Goal: Task Accomplishment & Management: Use online tool/utility

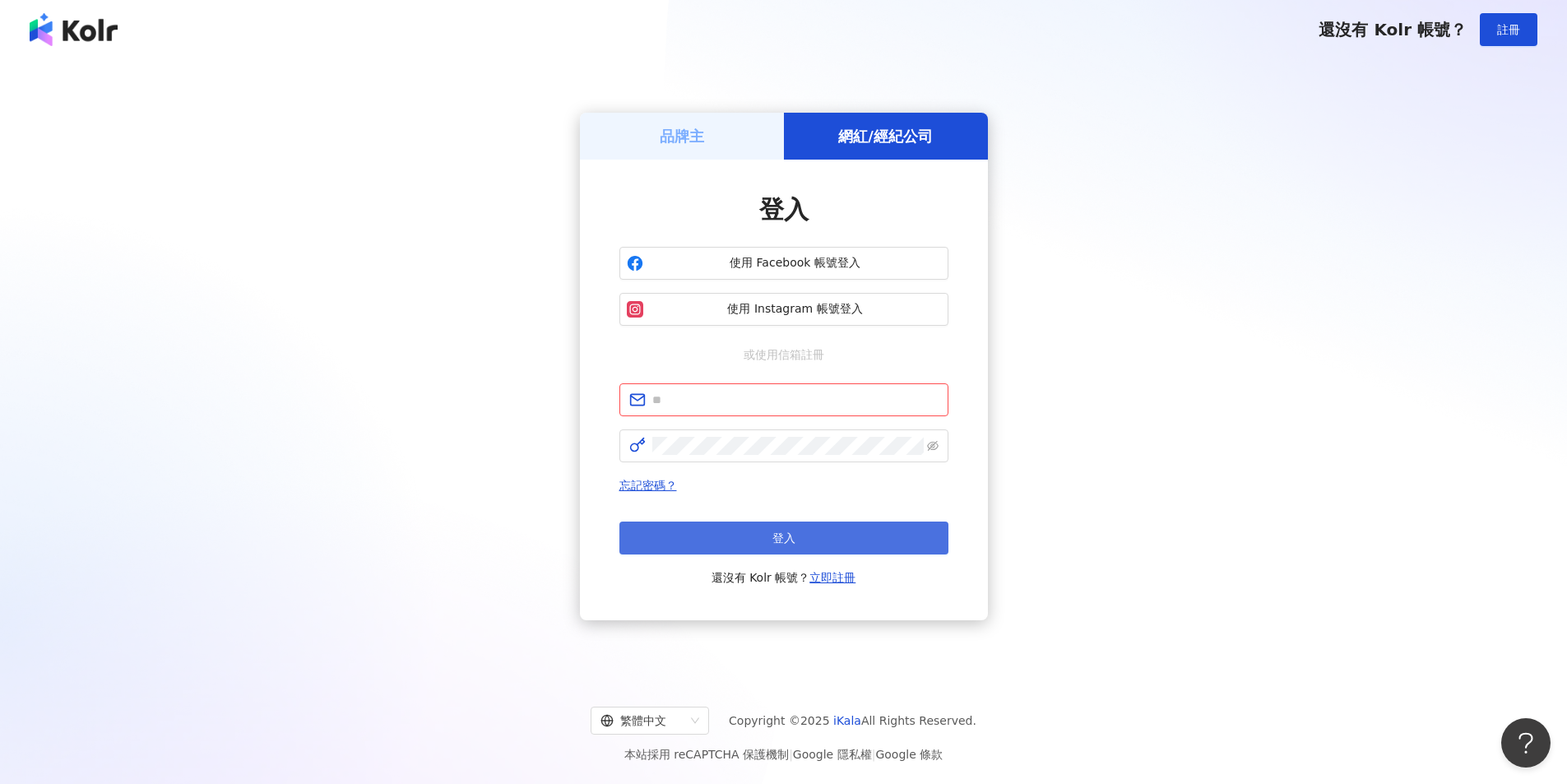
click at [787, 534] on span "登入" at bounding box center [784, 537] width 23 height 13
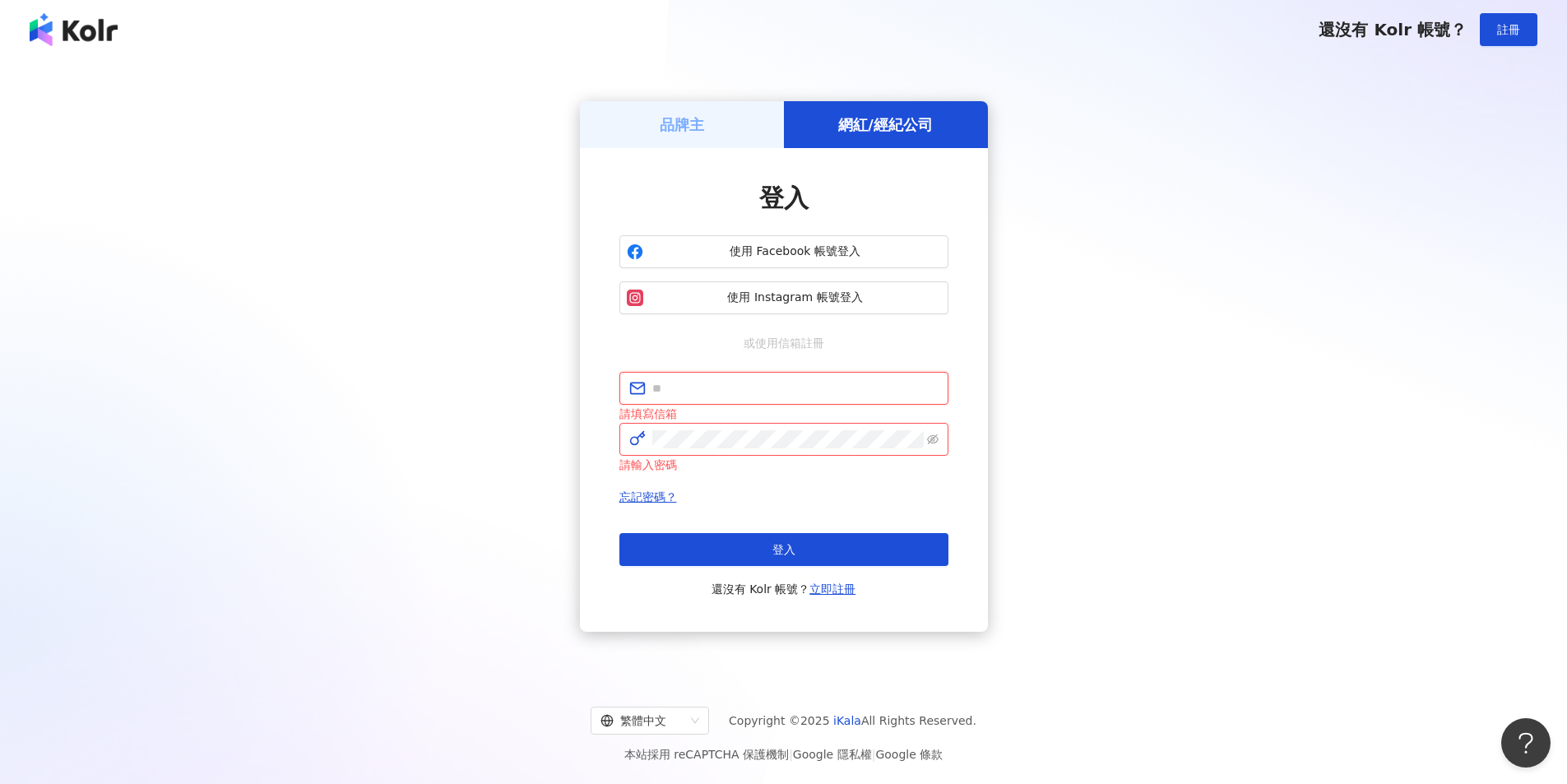
click at [787, 383] on input "text" at bounding box center [796, 388] width 287 height 18
click at [739, 387] on input "text" at bounding box center [796, 388] width 287 height 18
type input "**********"
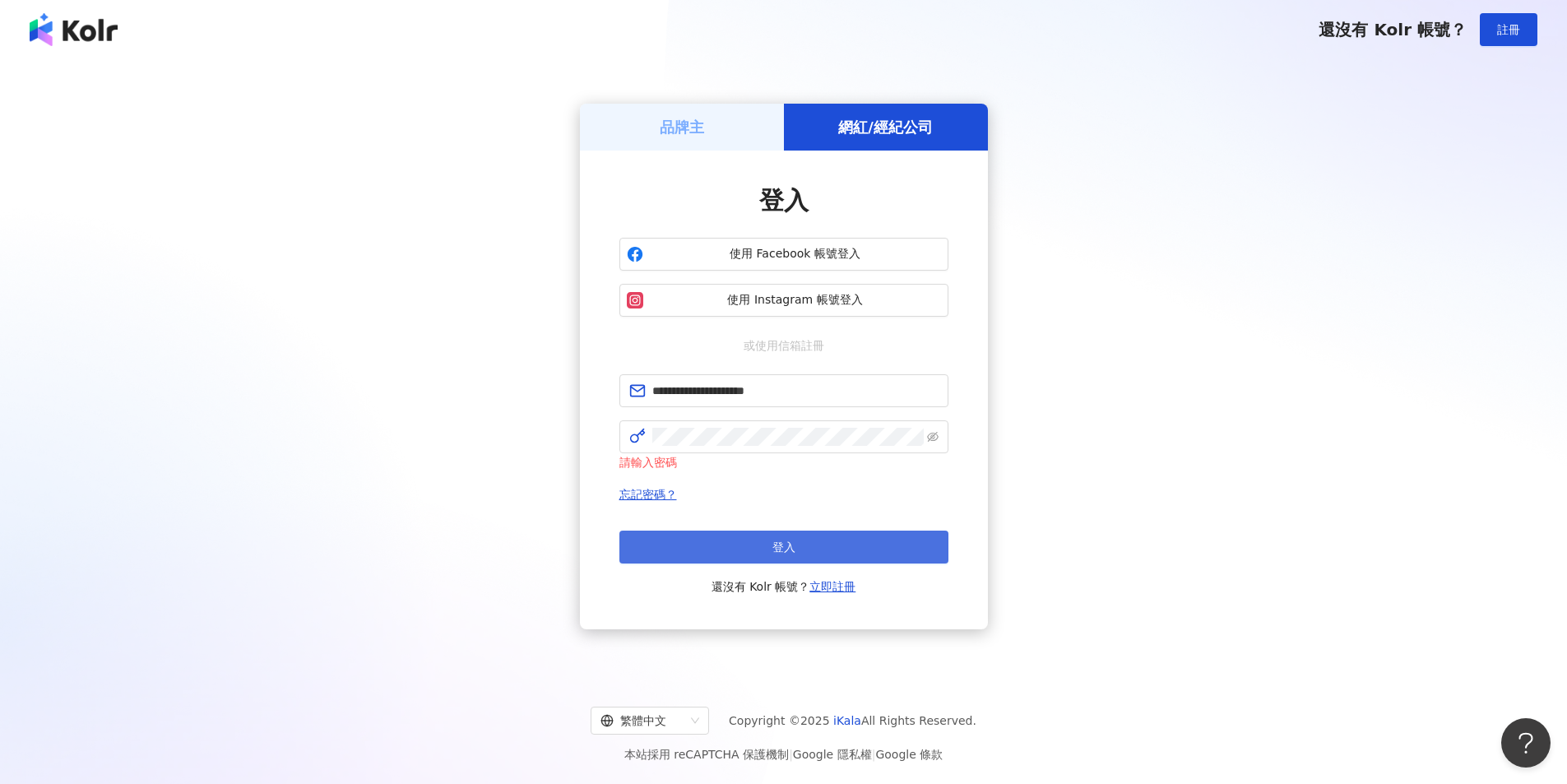
click at [830, 530] on button "登入" at bounding box center [784, 547] width 329 height 33
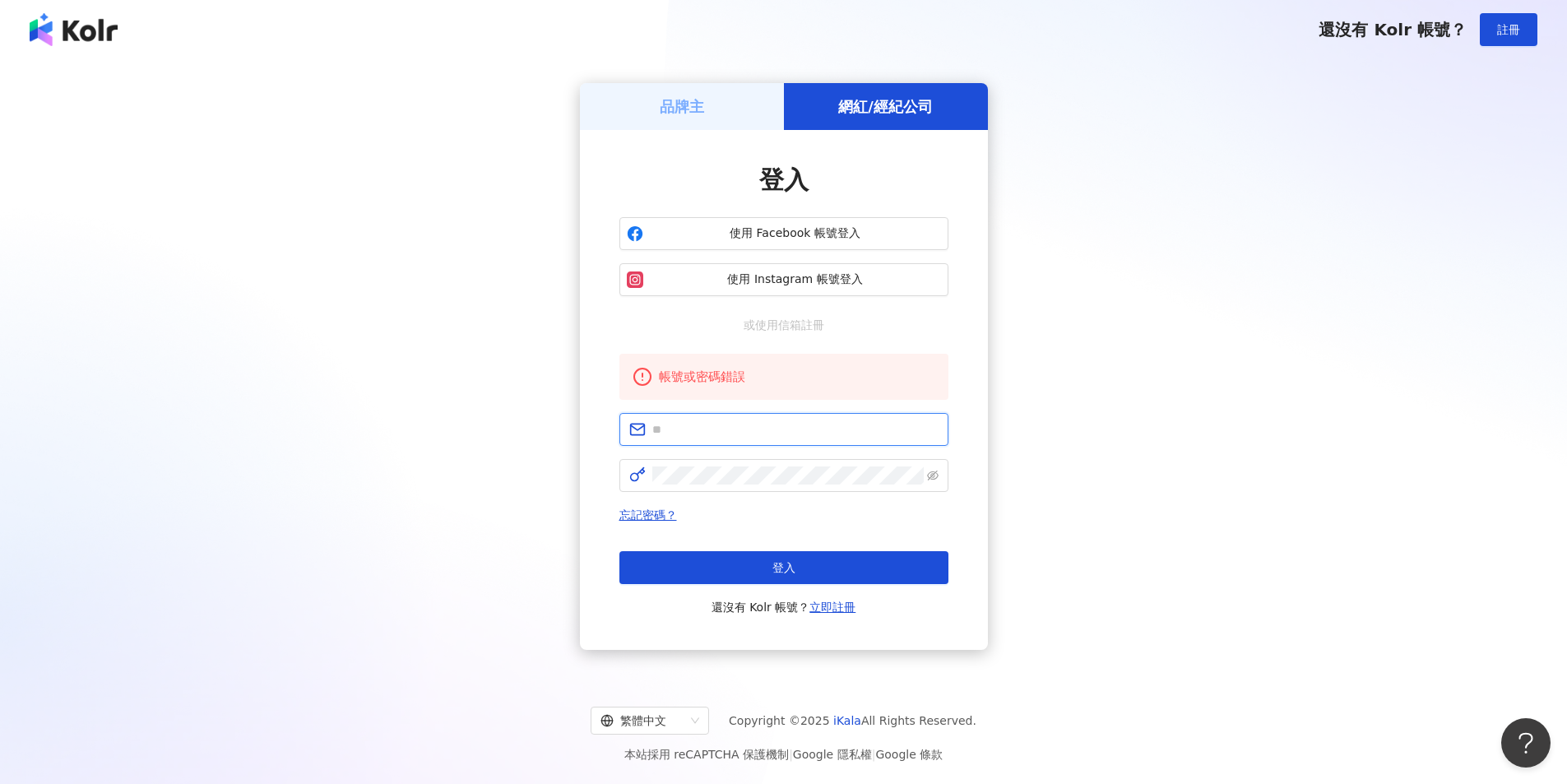
click at [823, 429] on input "text" at bounding box center [796, 429] width 287 height 18
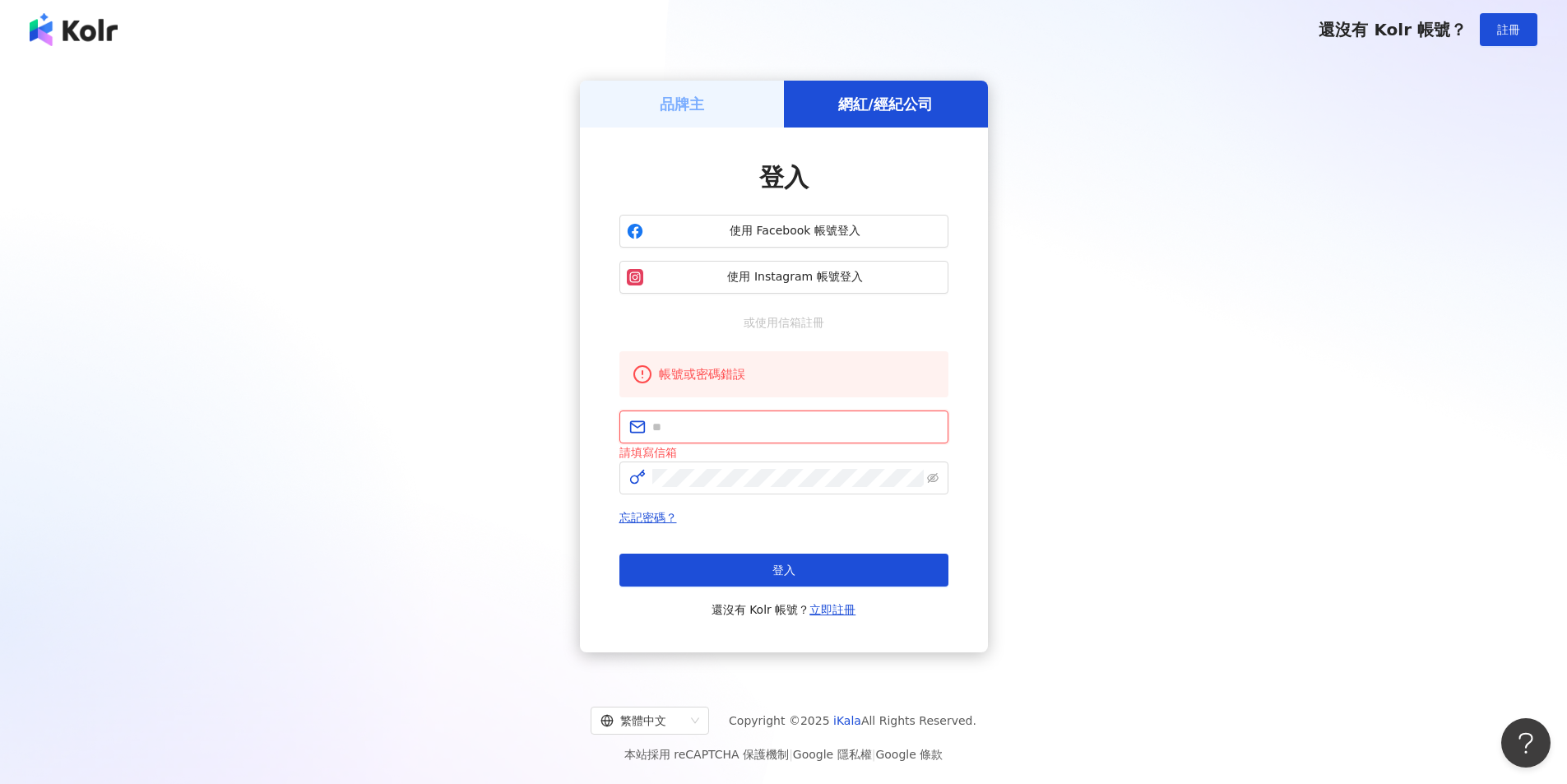
click at [790, 430] on input "text" at bounding box center [796, 426] width 287 height 18
click at [746, 432] on input "text" at bounding box center [796, 426] width 287 height 18
type input "**********"
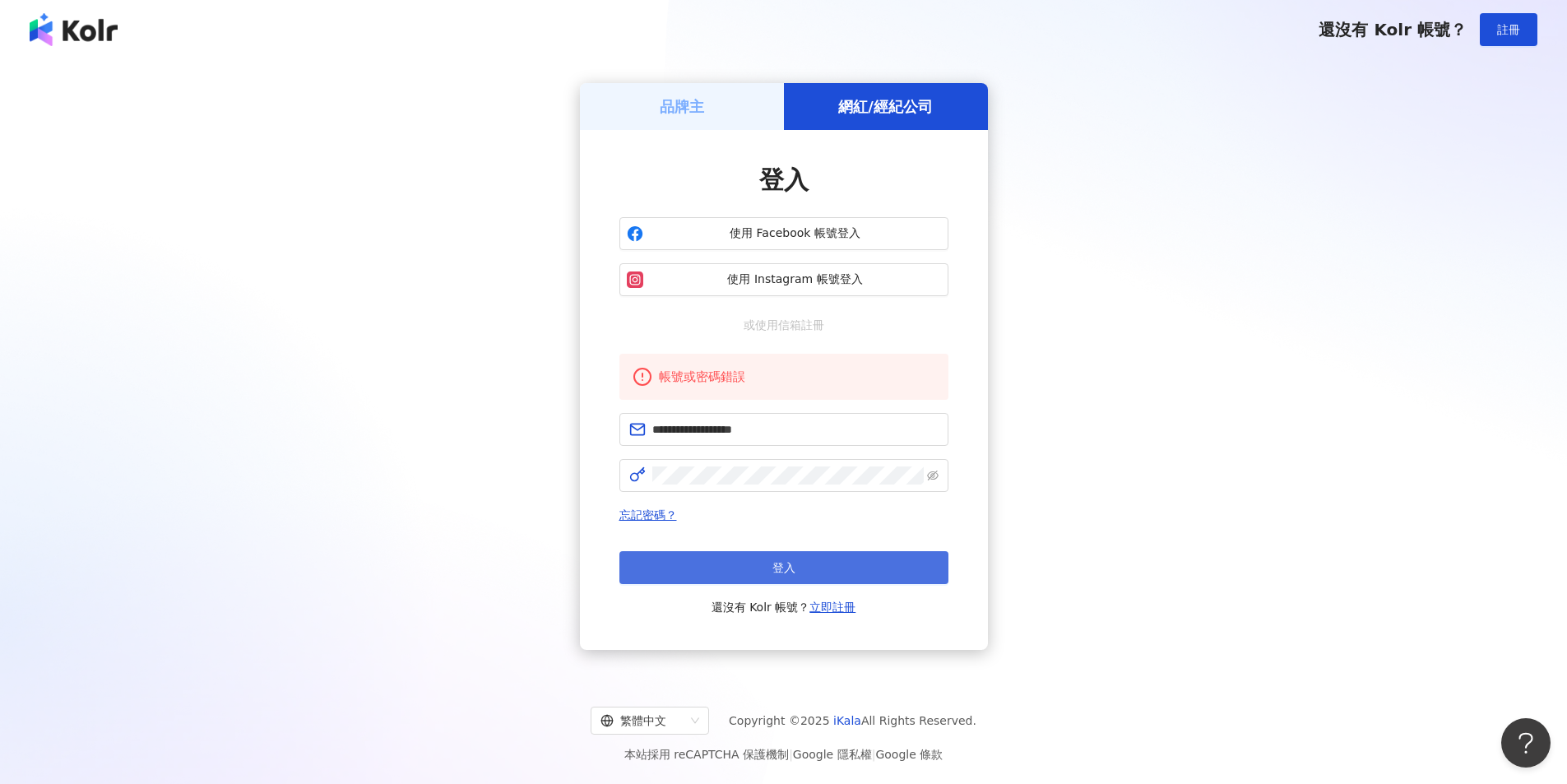
click at [785, 568] on span "登入" at bounding box center [784, 567] width 23 height 13
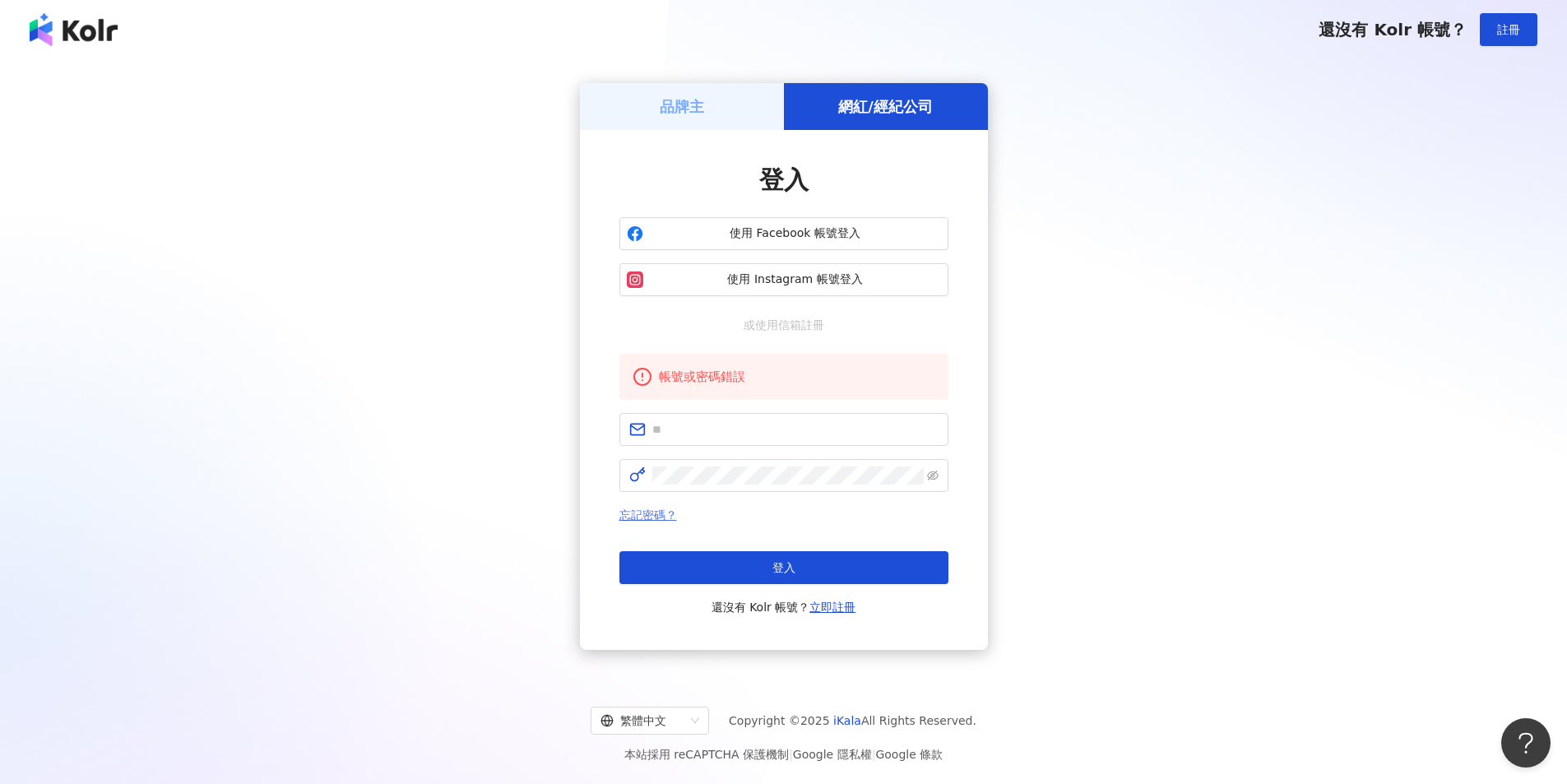
click at [667, 514] on link "忘記密碼？" at bounding box center [648, 514] width 57 height 13
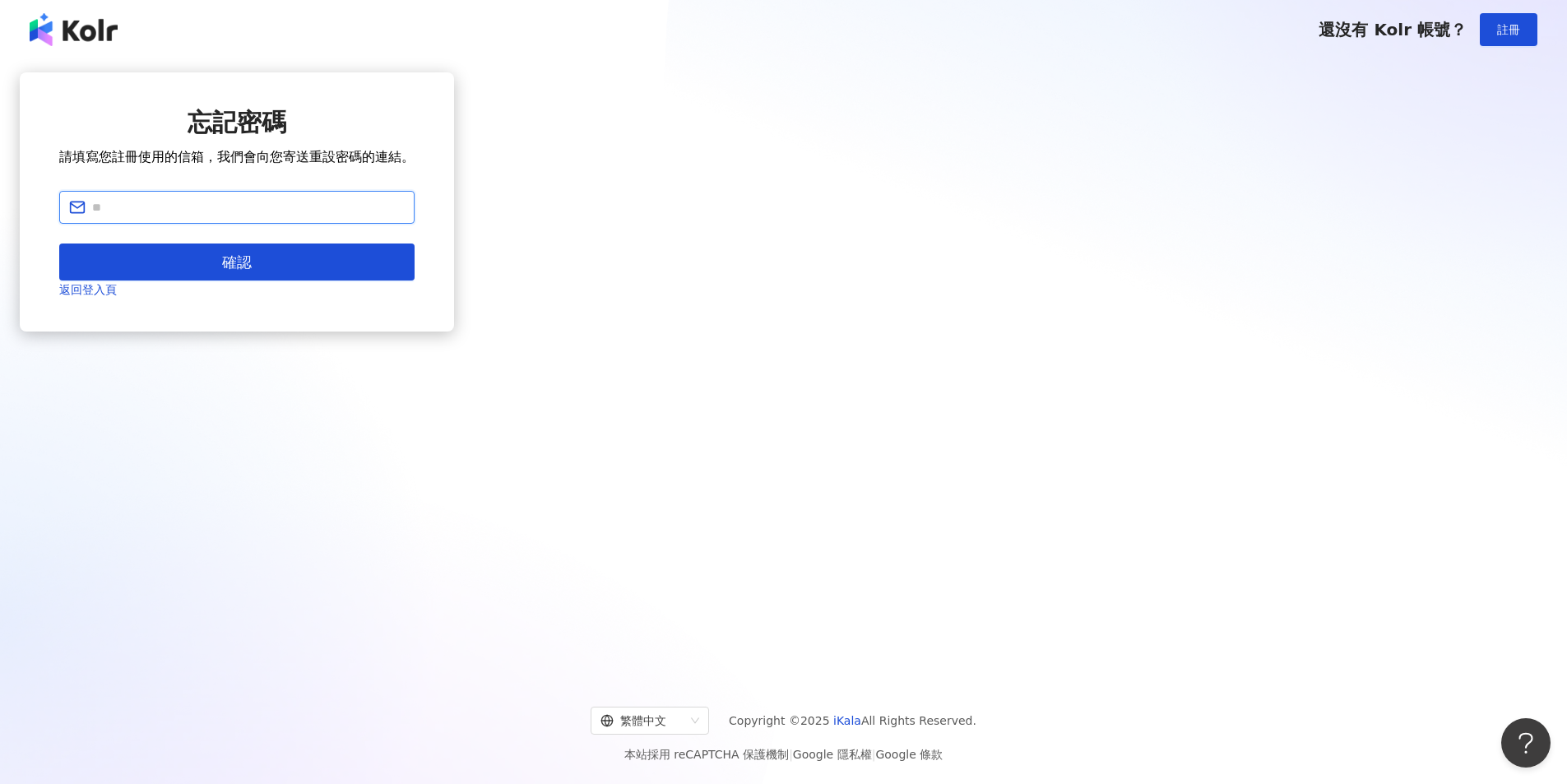
click at [405, 216] on input "text" at bounding box center [248, 207] width 313 height 18
type input "**********"
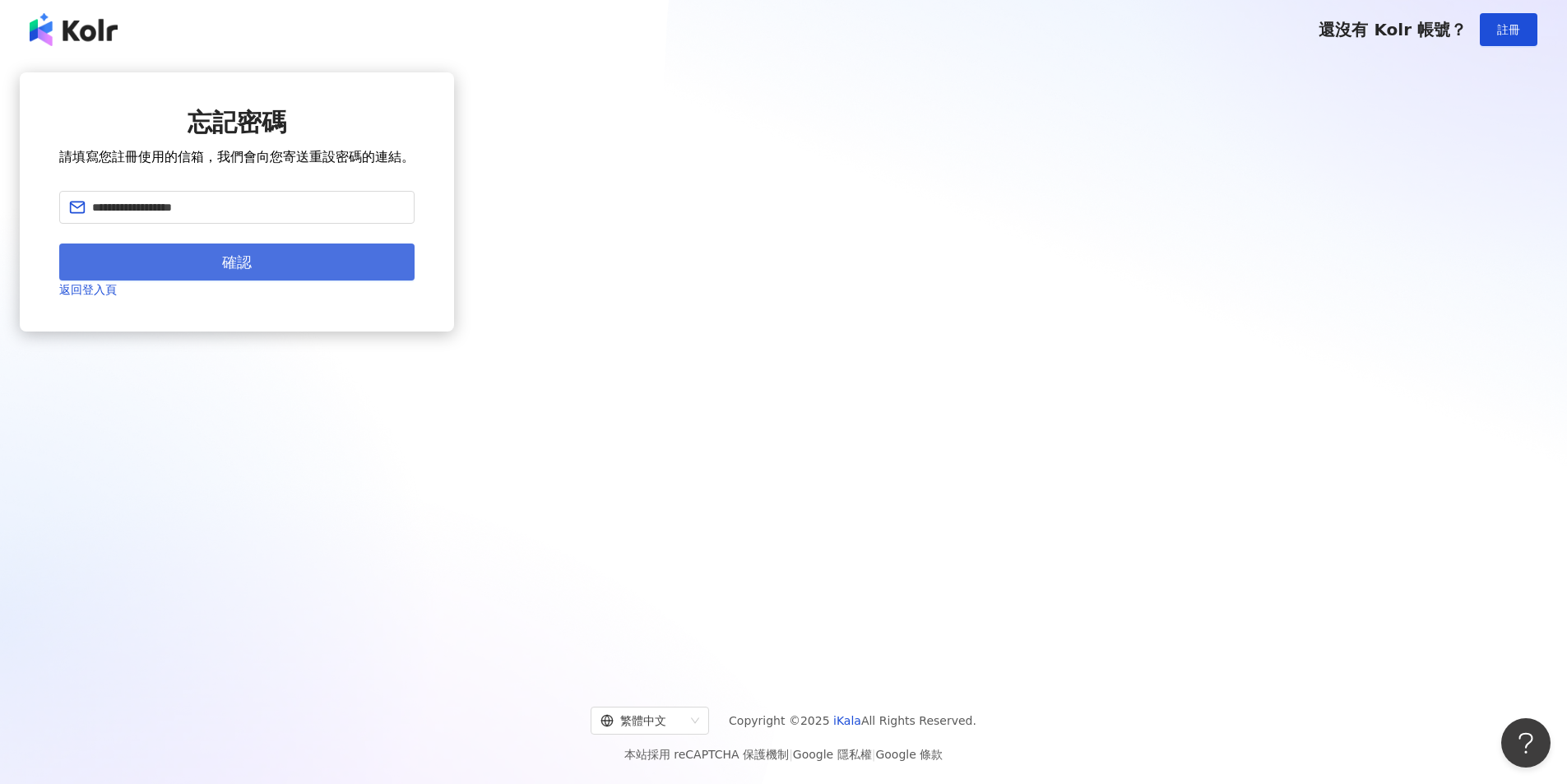
click at [414, 280] on button "確認" at bounding box center [236, 261] width 355 height 37
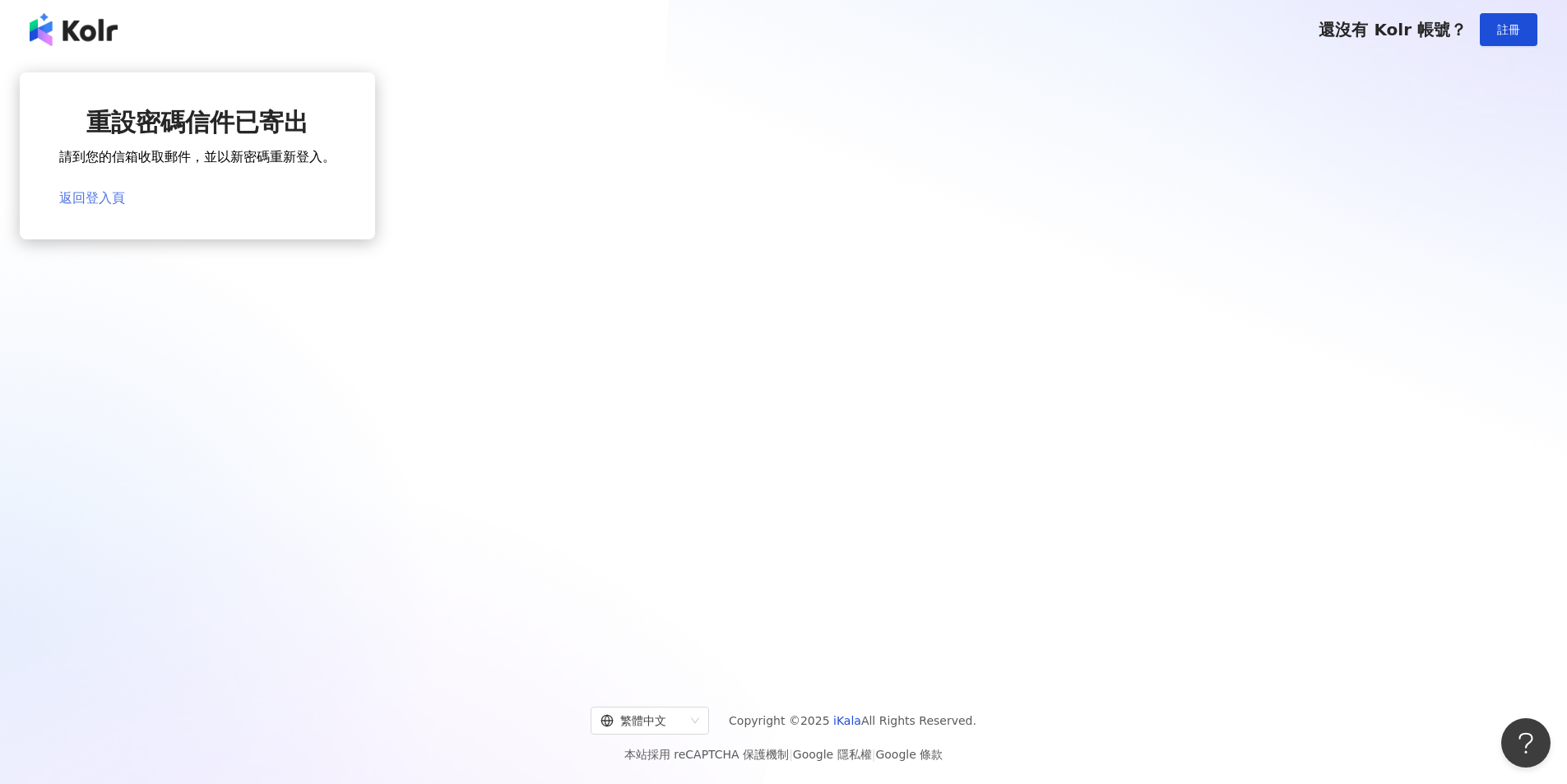
click at [125, 206] on link "返回登入頁" at bounding box center [92, 198] width 66 height 16
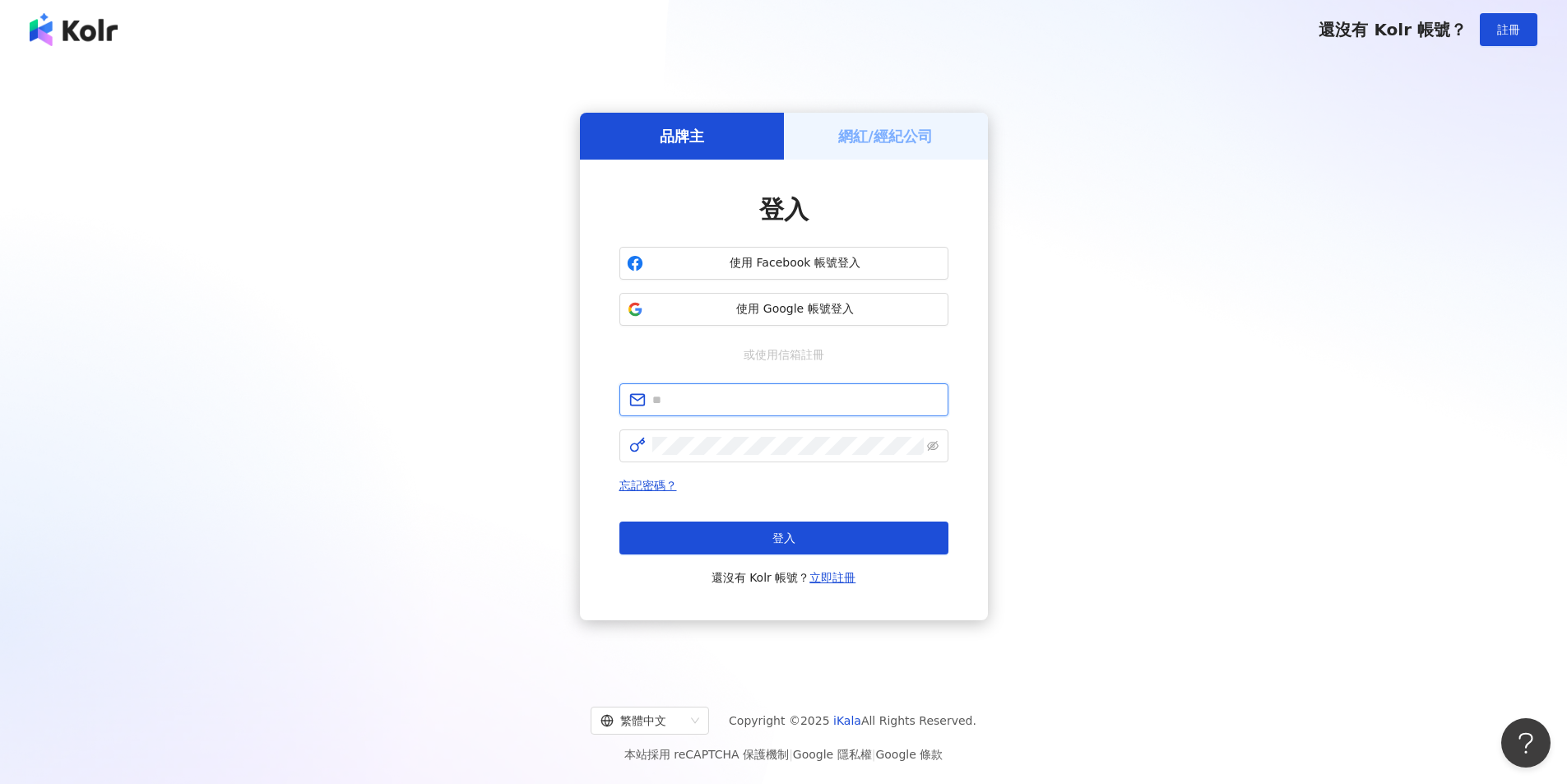
click at [763, 407] on input "text" at bounding box center [796, 399] width 287 height 18
type input "**********"
click at [647, 478] on link "忘記密碼？" at bounding box center [648, 484] width 57 height 13
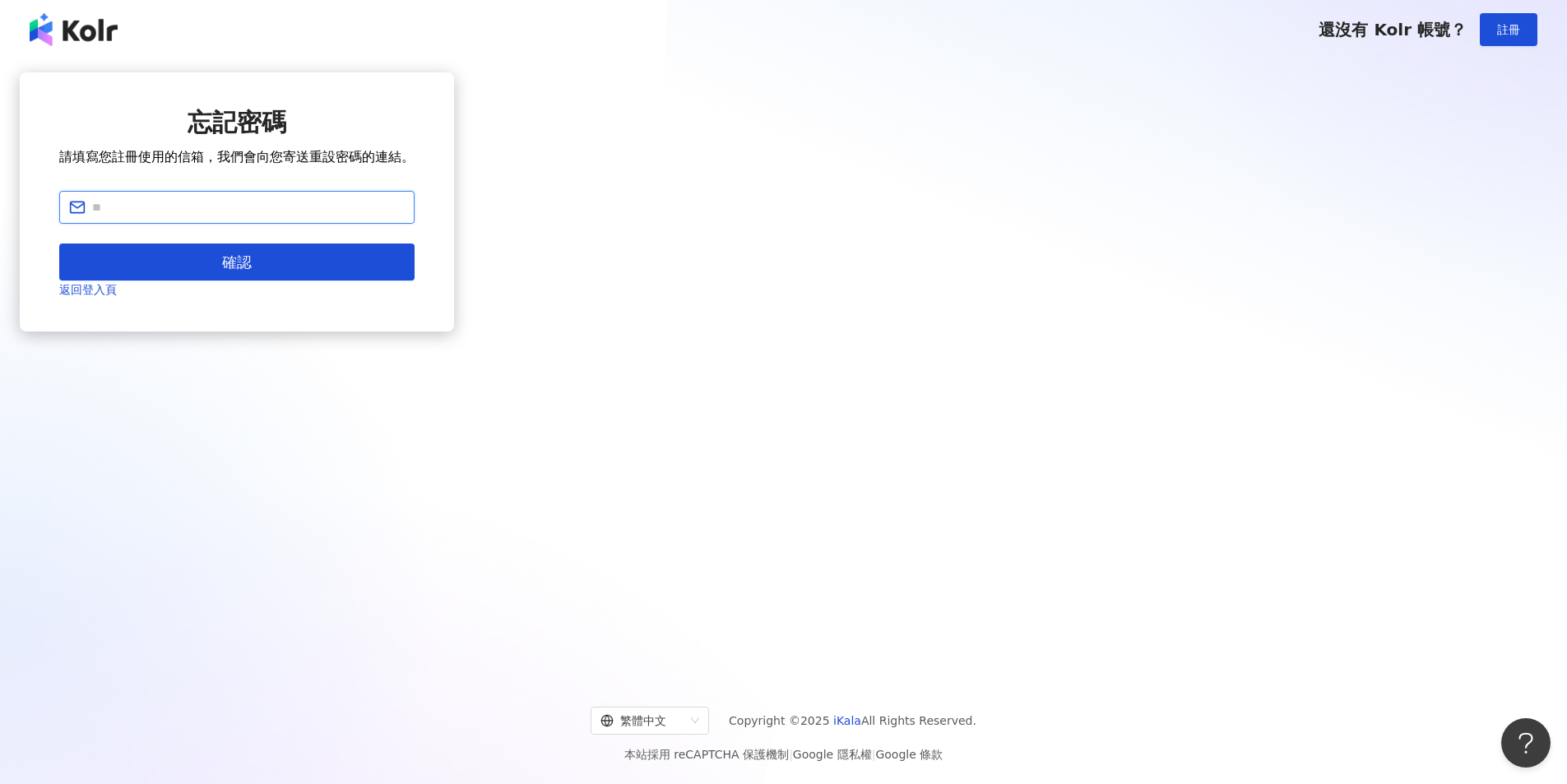
click at [405, 216] on input "text" at bounding box center [248, 207] width 313 height 18
type input "**********"
click at [414, 224] on span "**********" at bounding box center [236, 208] width 355 height 33
click at [405, 216] on input "**********" at bounding box center [248, 207] width 313 height 18
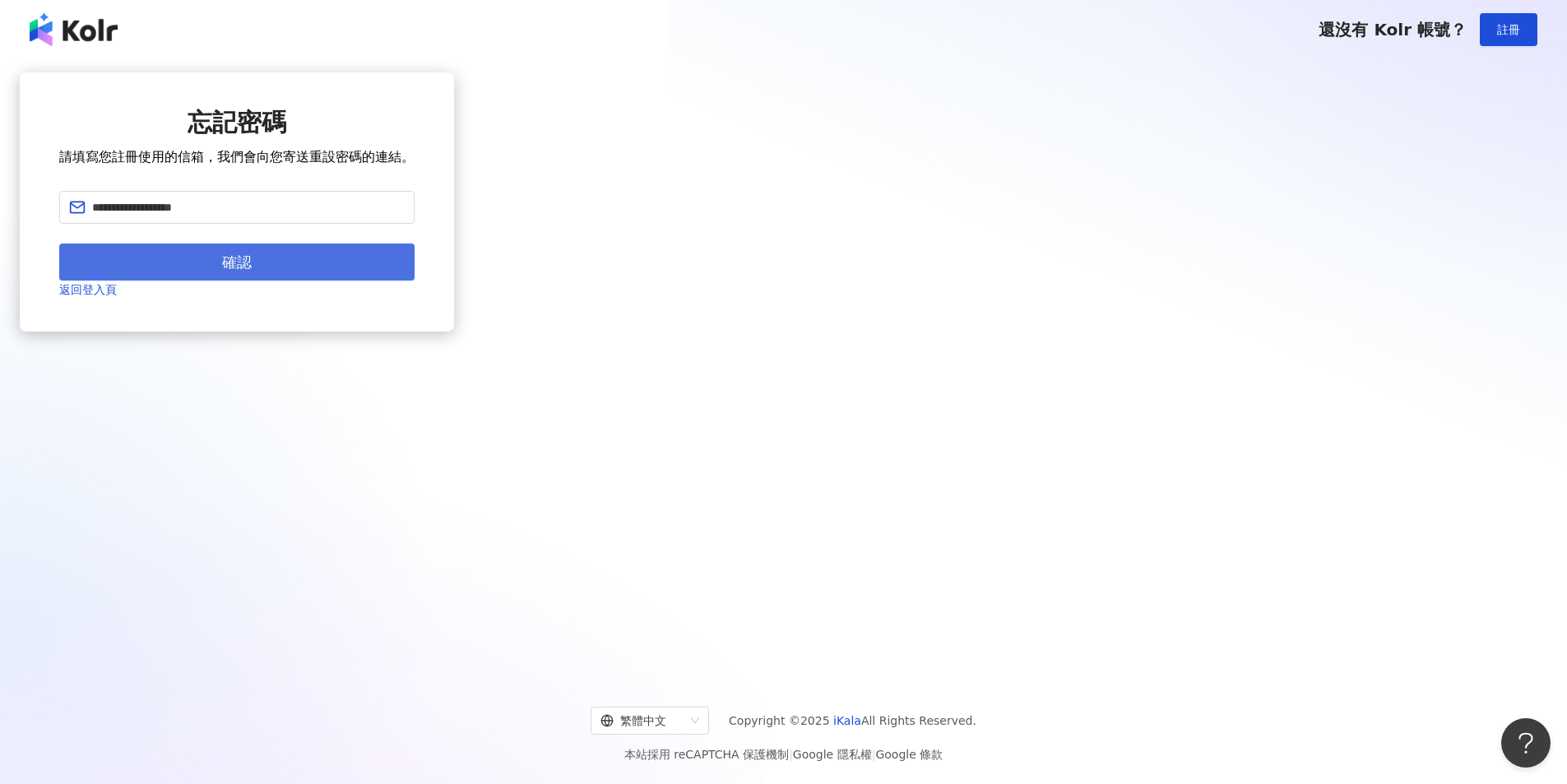
click at [414, 280] on button "確認" at bounding box center [236, 261] width 355 height 37
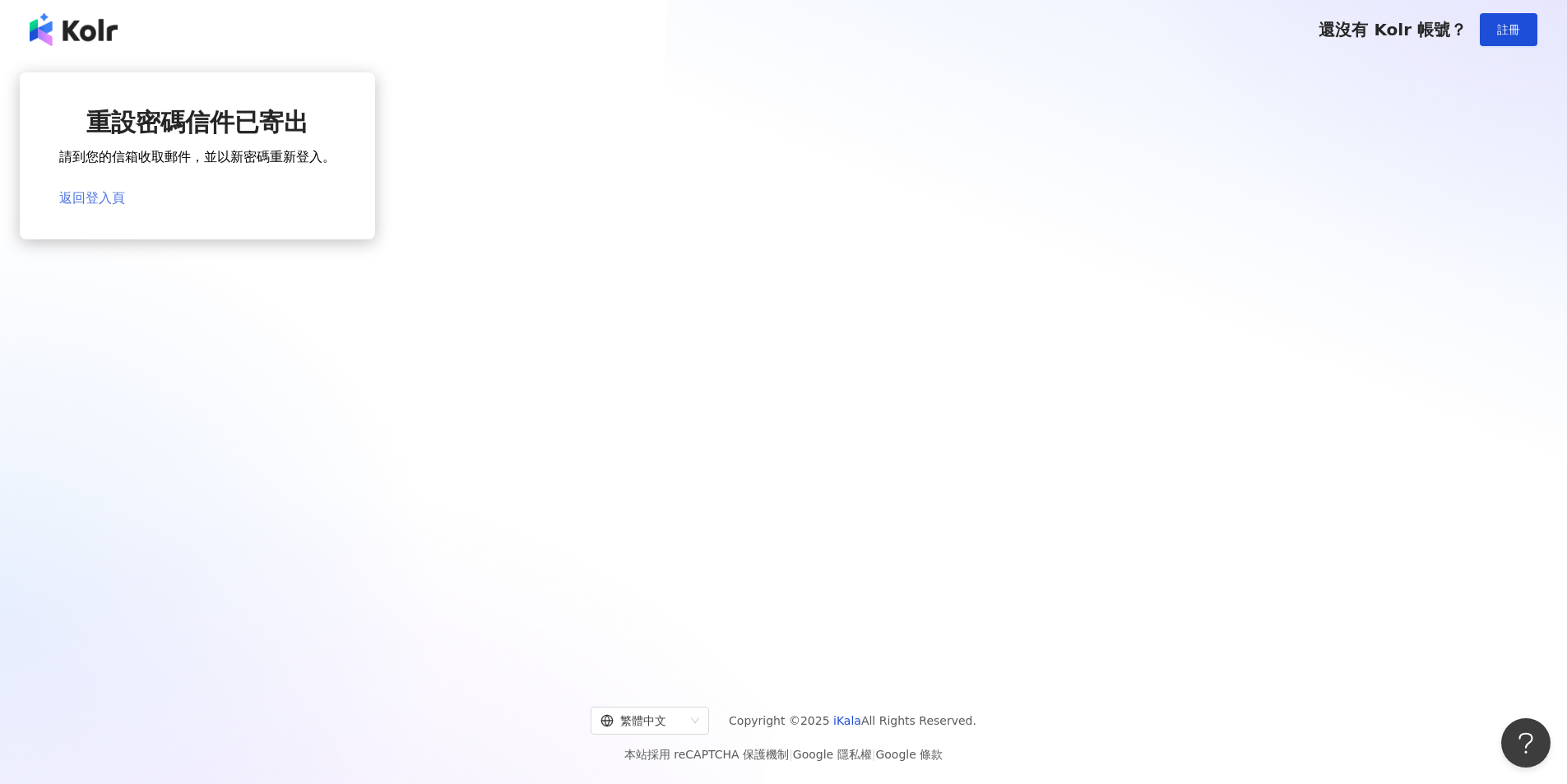
click at [125, 202] on link "返回登入頁" at bounding box center [92, 198] width 66 height 16
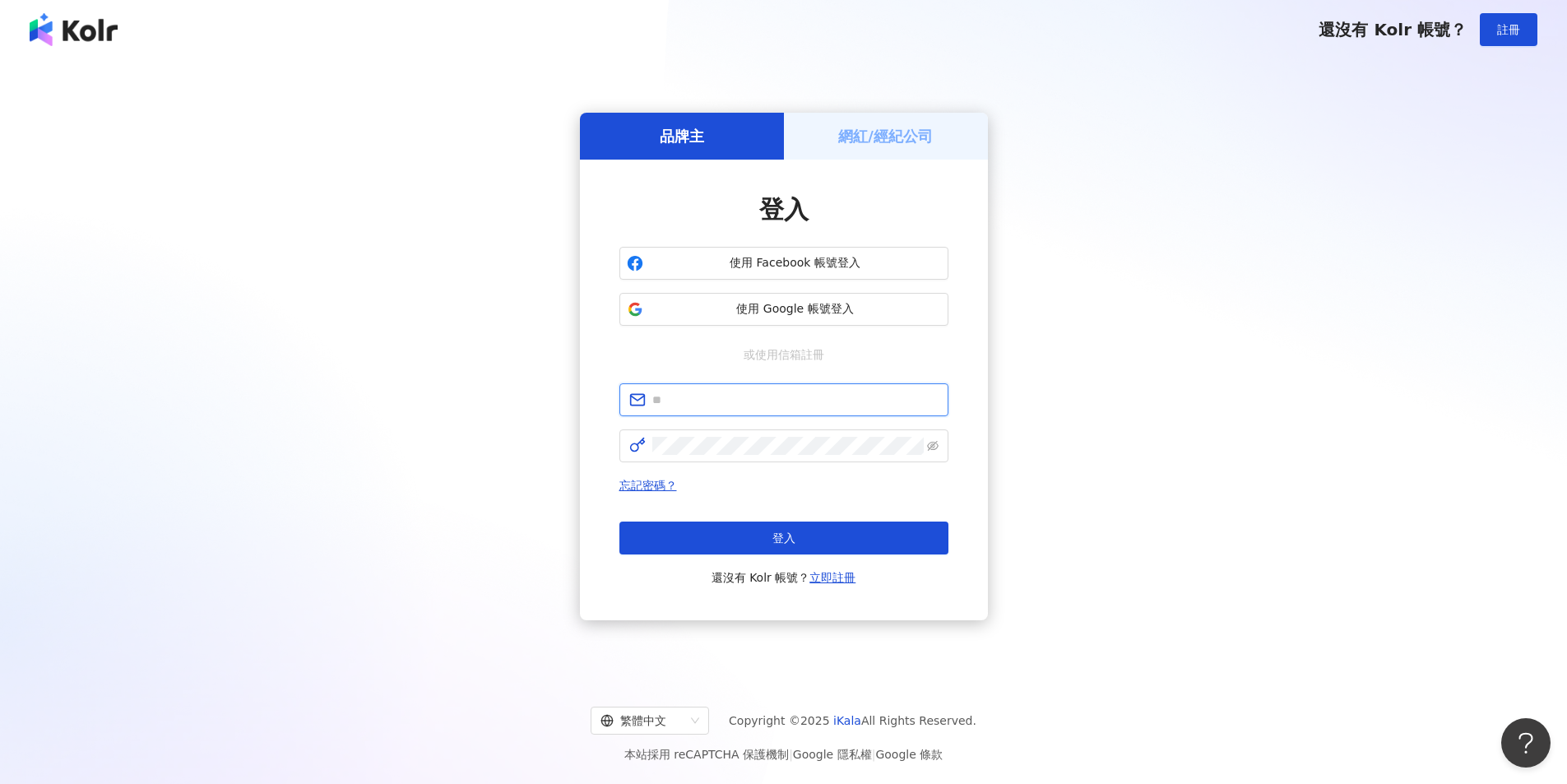
click at [803, 398] on input "text" at bounding box center [796, 399] width 287 height 18
type input "**********"
click at [935, 445] on icon "eye-invisible" at bounding box center [933, 446] width 3 height 3
click at [875, 536] on button "登入" at bounding box center [784, 538] width 329 height 33
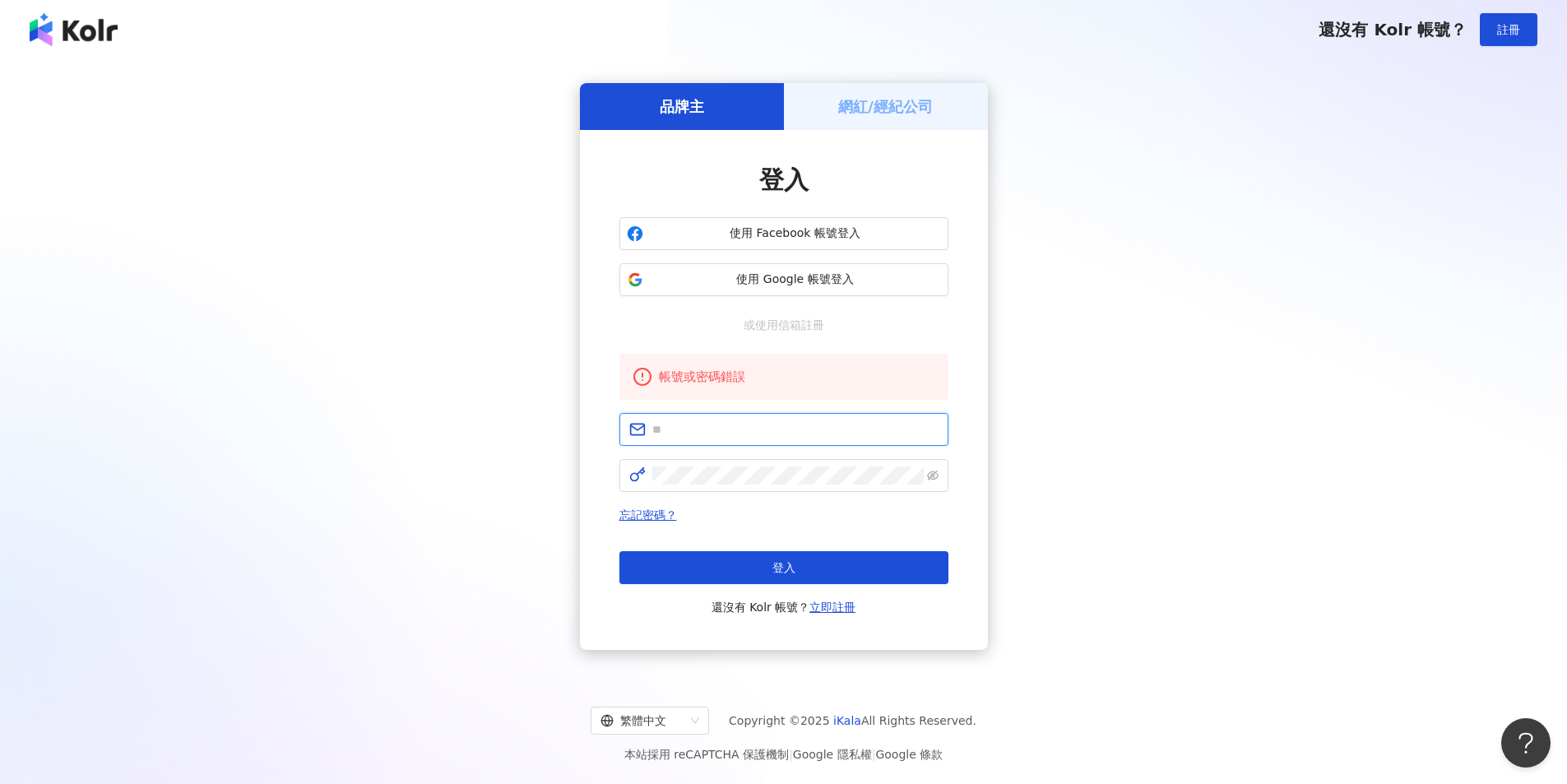
click at [777, 425] on input "text" at bounding box center [796, 429] width 287 height 18
type input "**********"
click at [930, 476] on icon "eye-invisible" at bounding box center [933, 475] width 11 height 10
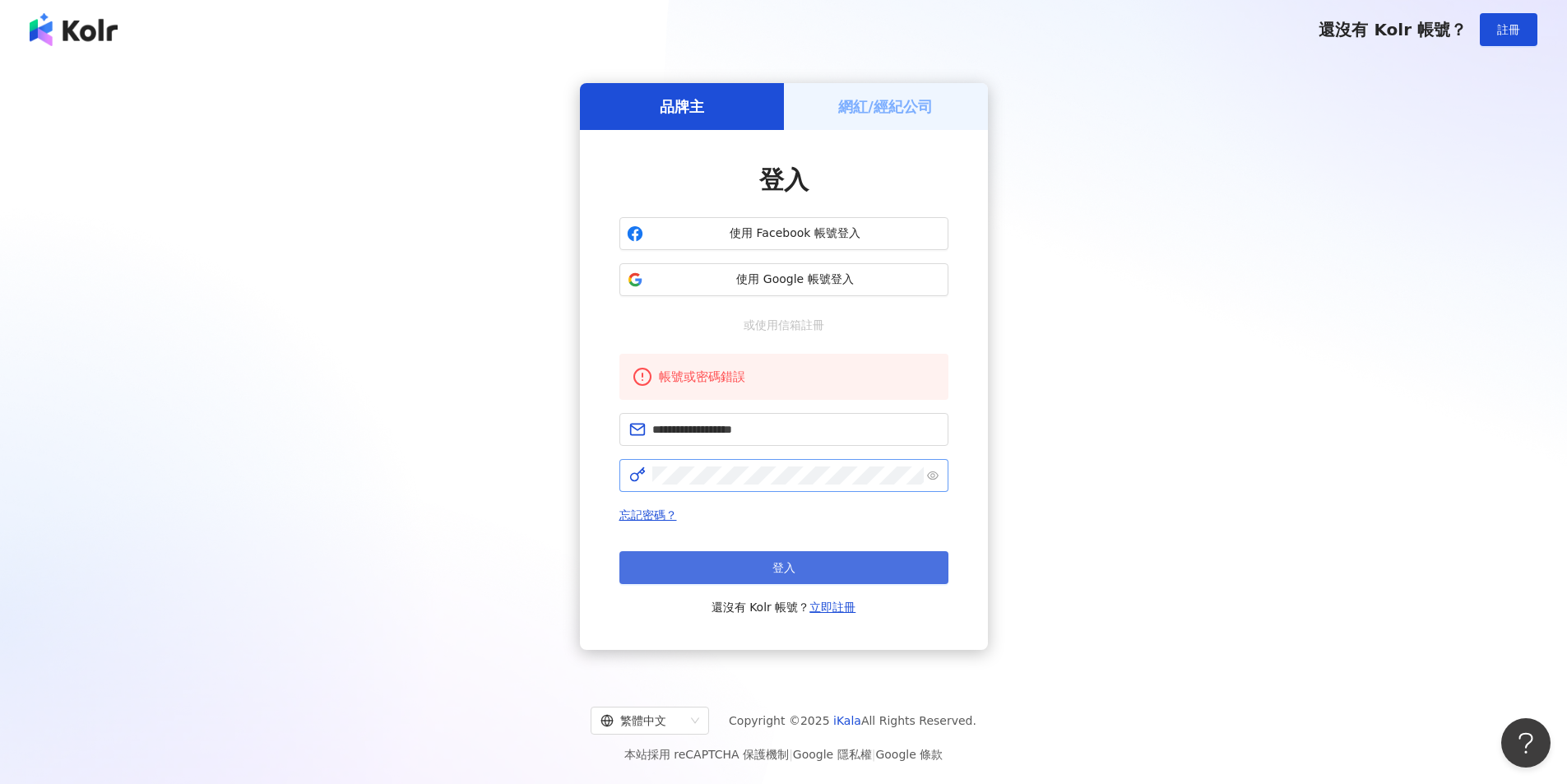
click at [817, 571] on button "登入" at bounding box center [784, 568] width 329 height 33
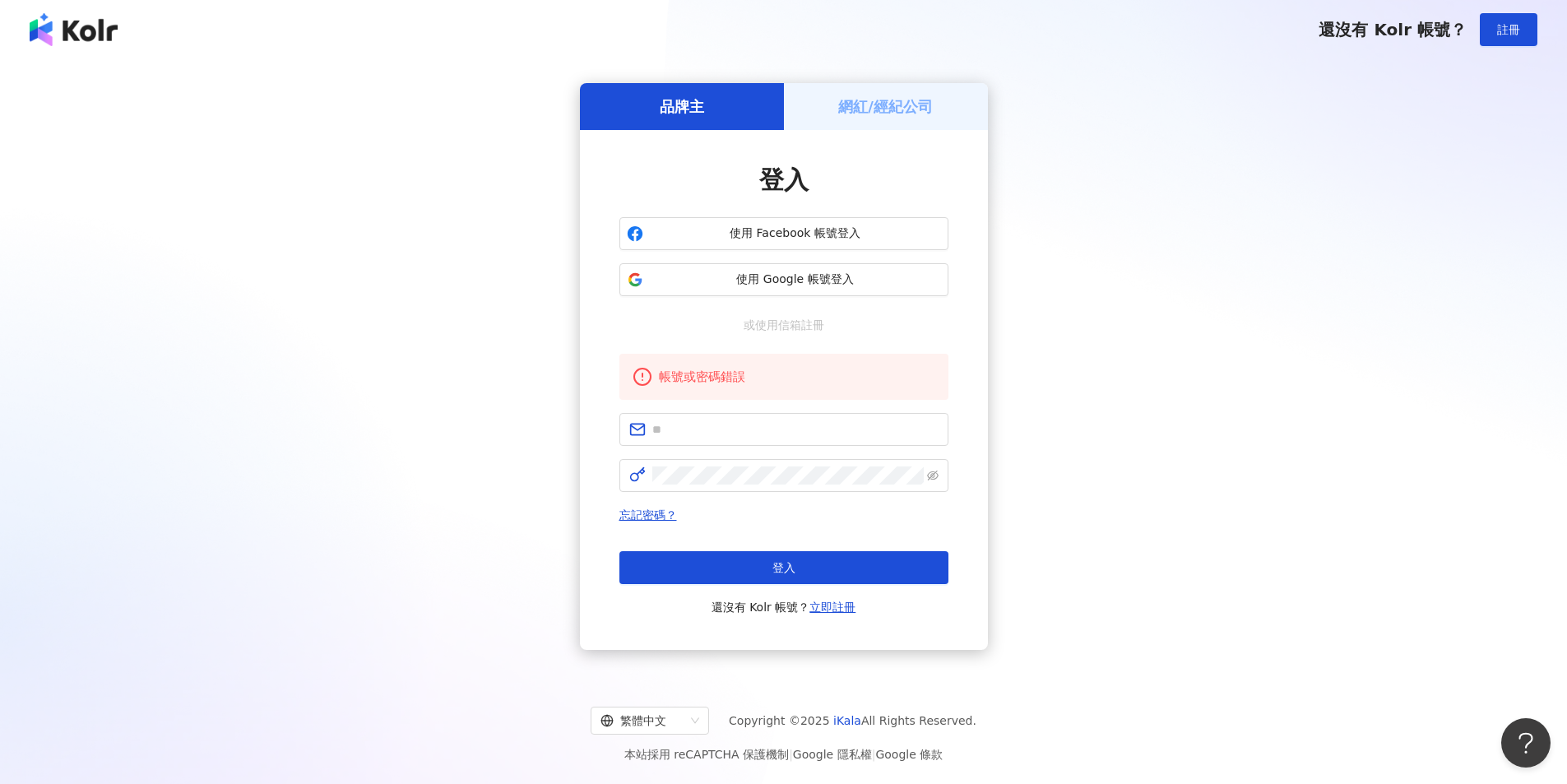
click at [881, 110] on h5 "網紅/經紀公司" at bounding box center [885, 107] width 95 height 21
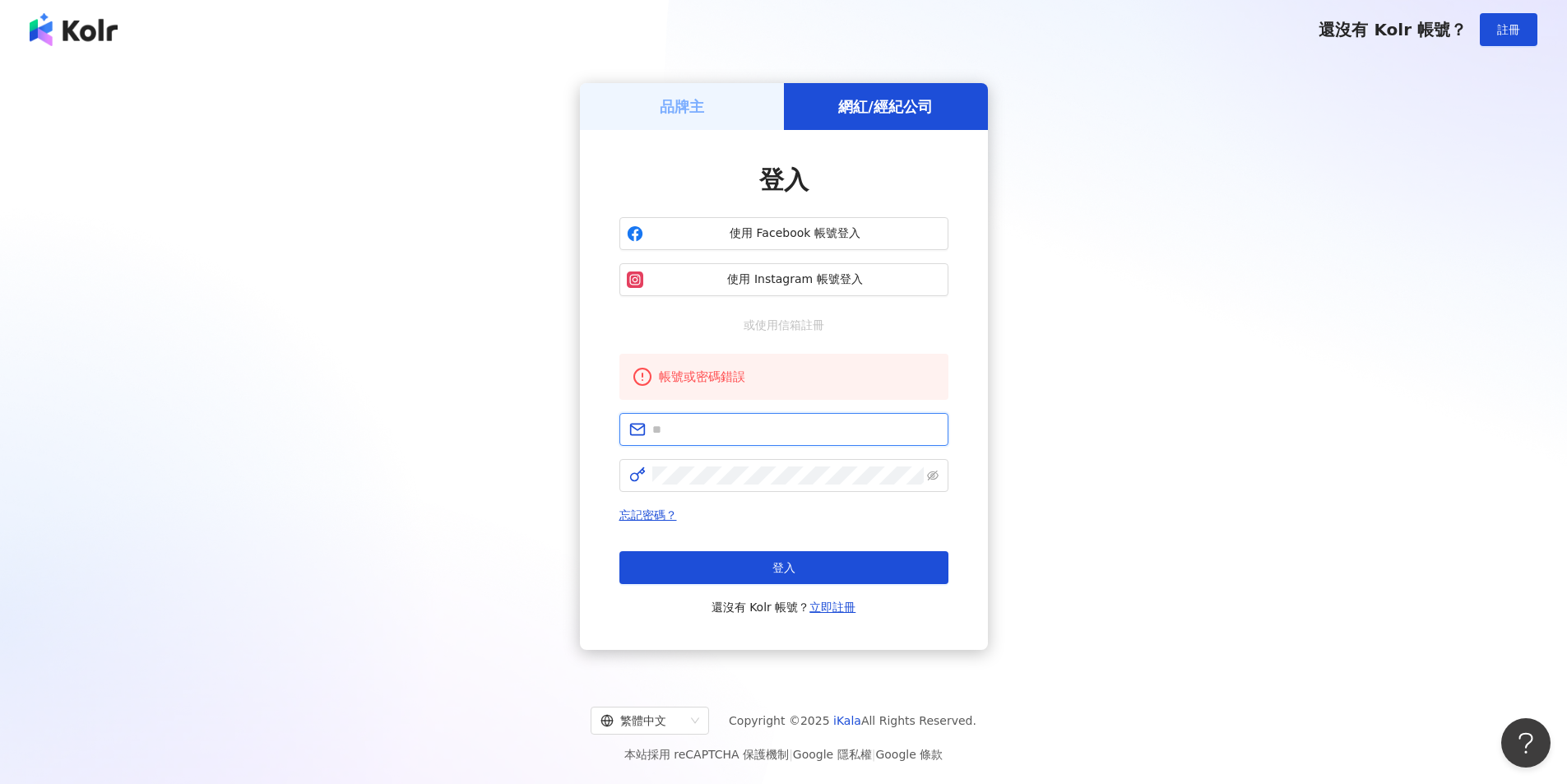
click at [785, 427] on input "text" at bounding box center [796, 429] width 287 height 18
type input "**********"
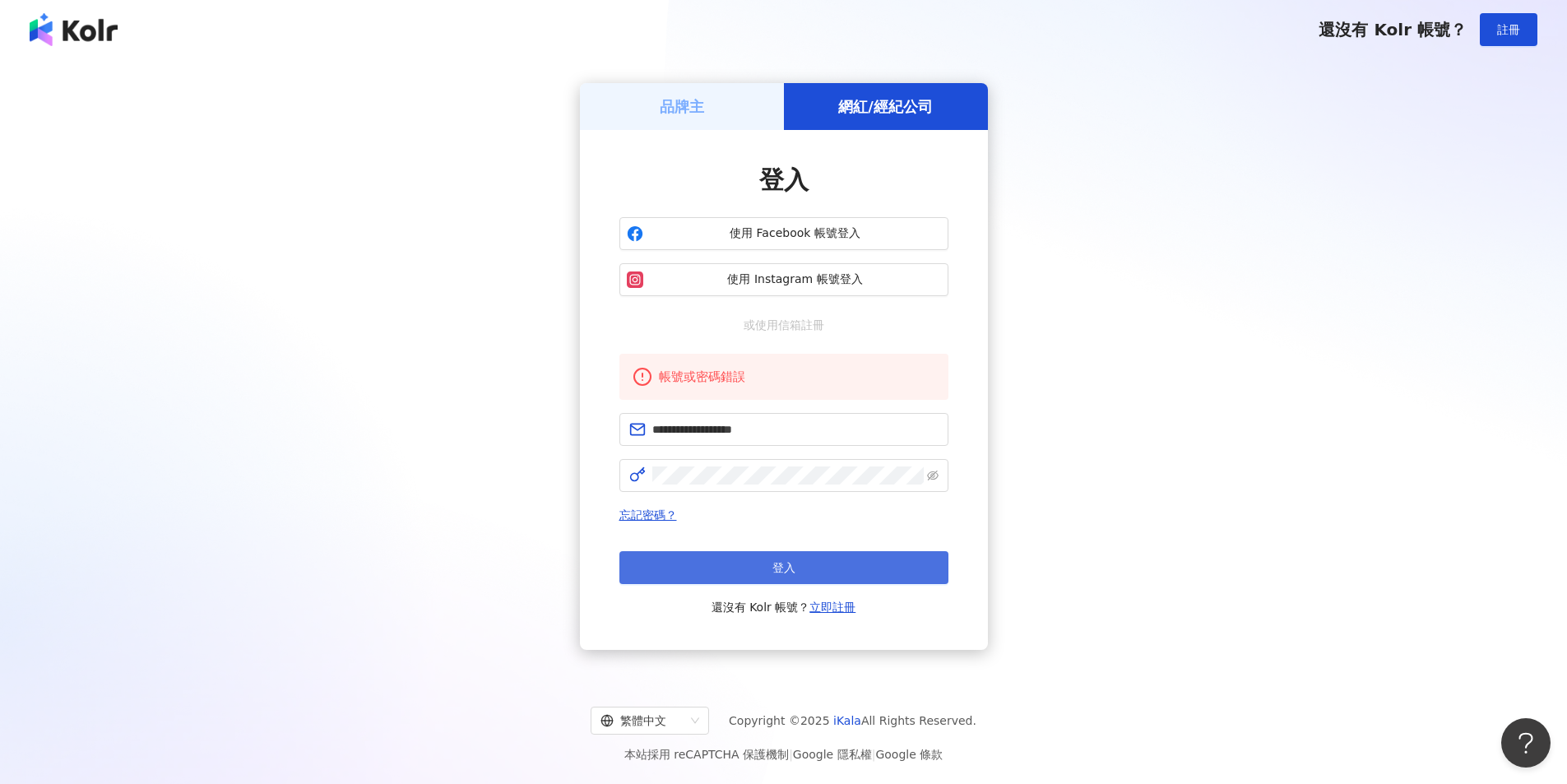
click at [773, 577] on button "登入" at bounding box center [784, 568] width 329 height 33
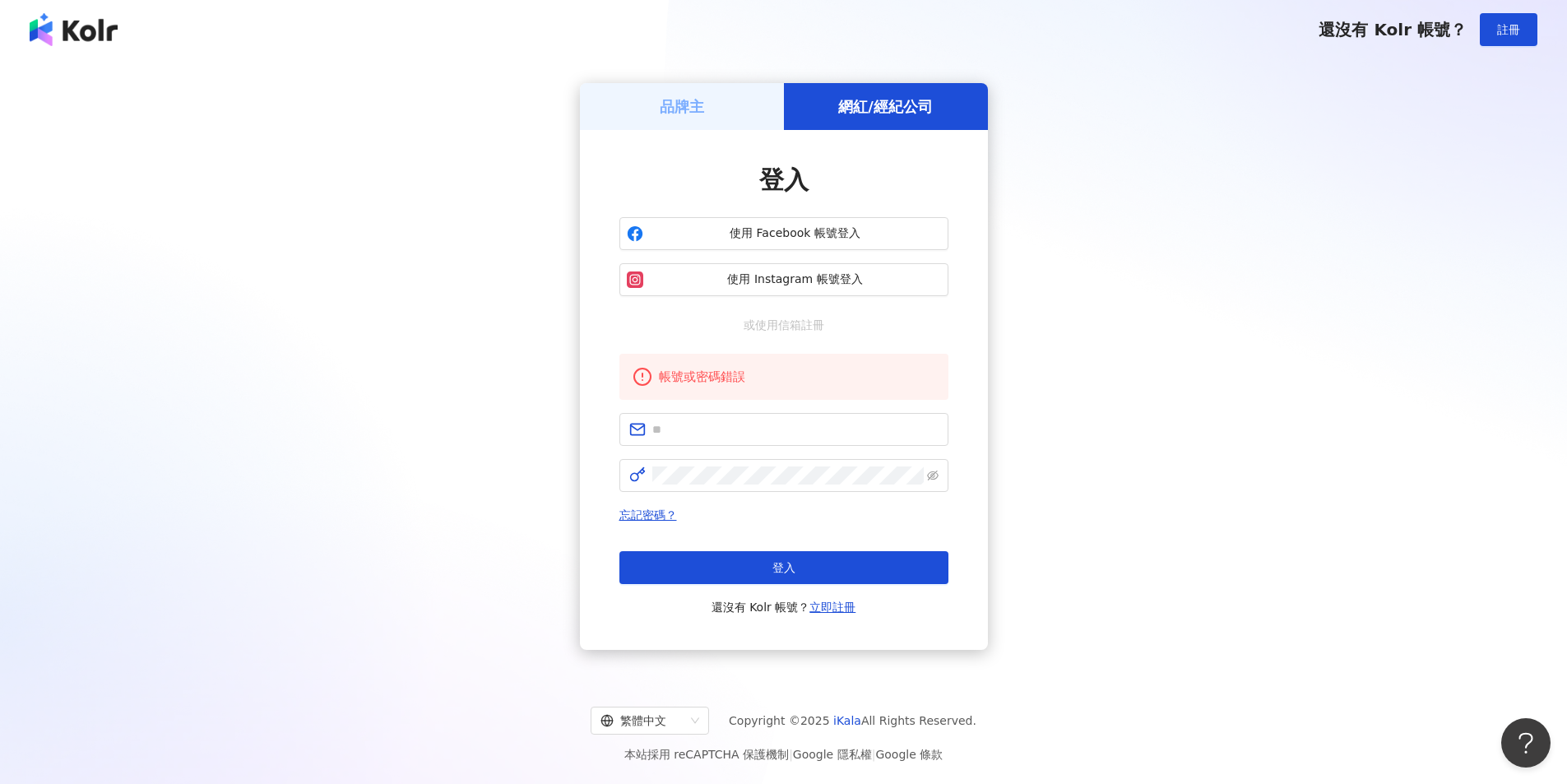
click at [1240, 302] on div "品牌主 網紅/經紀公司 登入 使用 Facebook 帳號登入 使用 Instagram 帳號登入 或使用信箱註冊 帳號或密碼錯誤 忘記密碼？ 登入 還沒有 …" at bounding box center [784, 366] width 1528 height 588
click at [1133, 242] on div "品牌主 網紅/經紀公司 登入 使用 Facebook 帳號登入 使用 Instagram 帳號登入 或使用信箱註冊 帳號或密碼錯誤 忘記密碼？ 登入 還沒有 …" at bounding box center [784, 366] width 1528 height 588
click at [803, 288] on button "使用 Instagram 帳號登入" at bounding box center [784, 280] width 329 height 33
click at [758, 282] on span "使用 Instagram 帳號登入" at bounding box center [795, 280] width 291 height 16
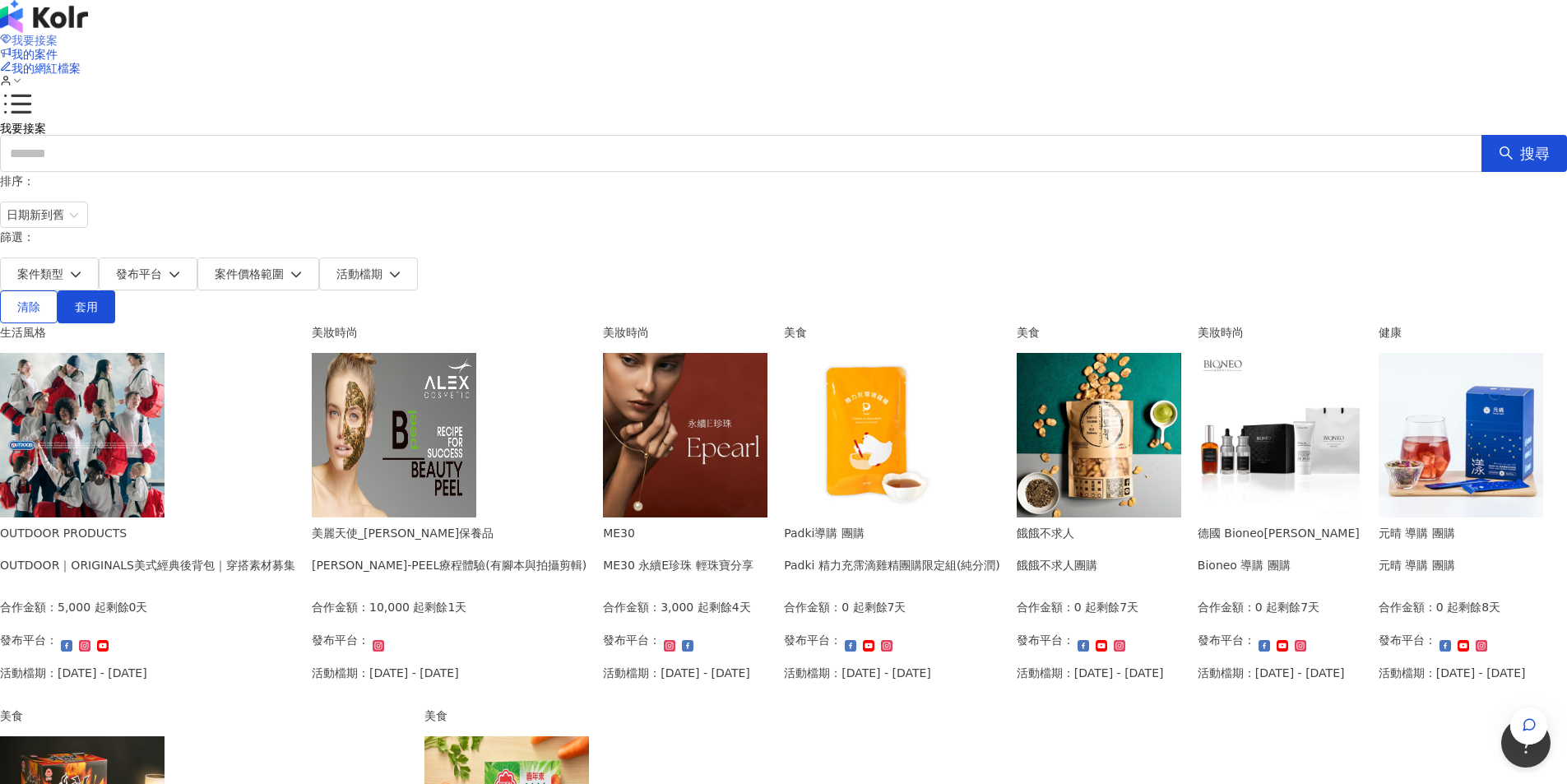
click at [57, 34] on span "我要接案" at bounding box center [34, 40] width 46 height 13
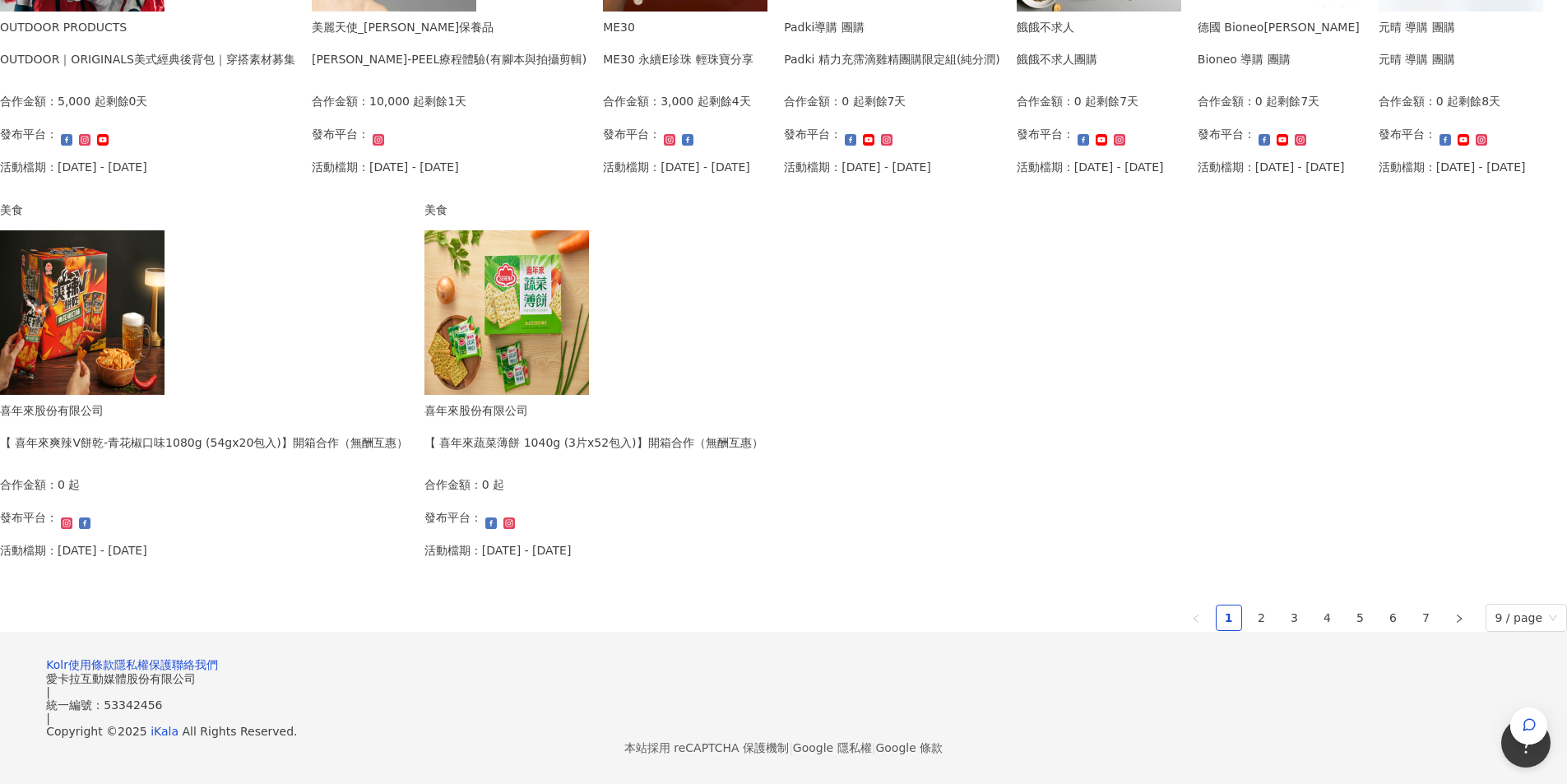
scroll to position [905, 0]
click at [1250, 605] on link "2" at bounding box center [1262, 617] width 24 height 24
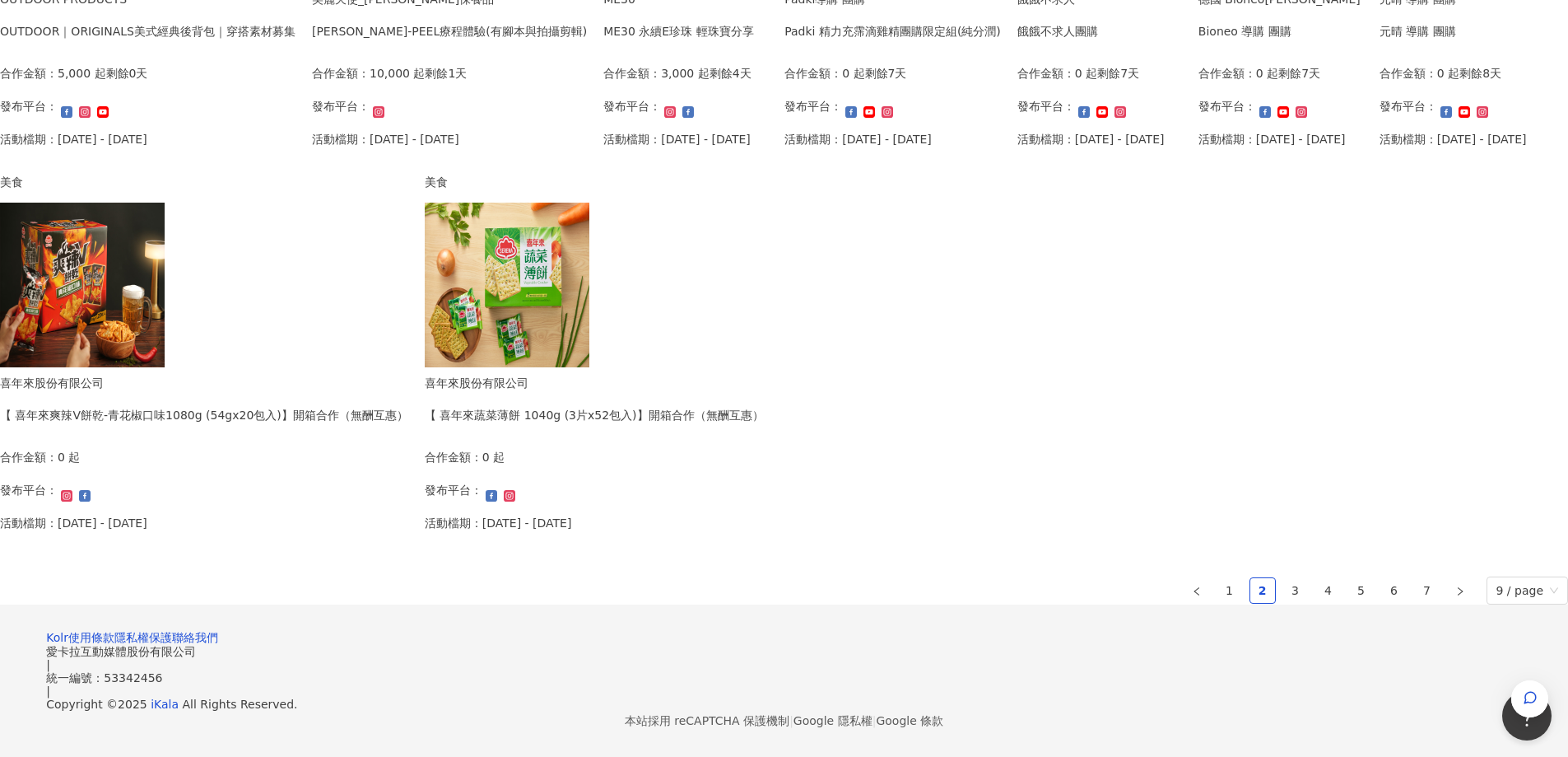
scroll to position [823, 0]
click at [589, 355] on img at bounding box center [507, 284] width 164 height 164
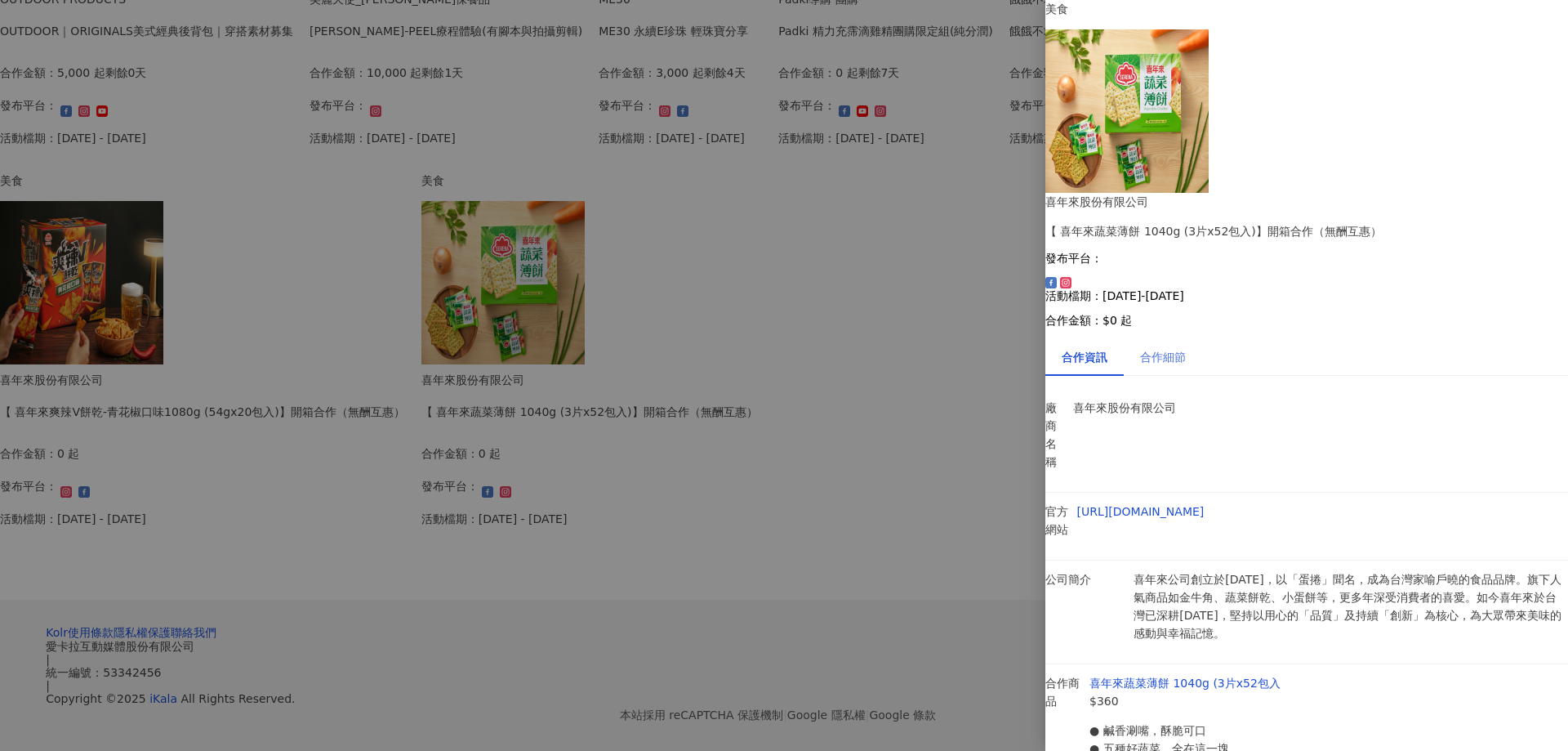
click at [1174, 338] on div "合作細節" at bounding box center [1162, 357] width 78 height 38
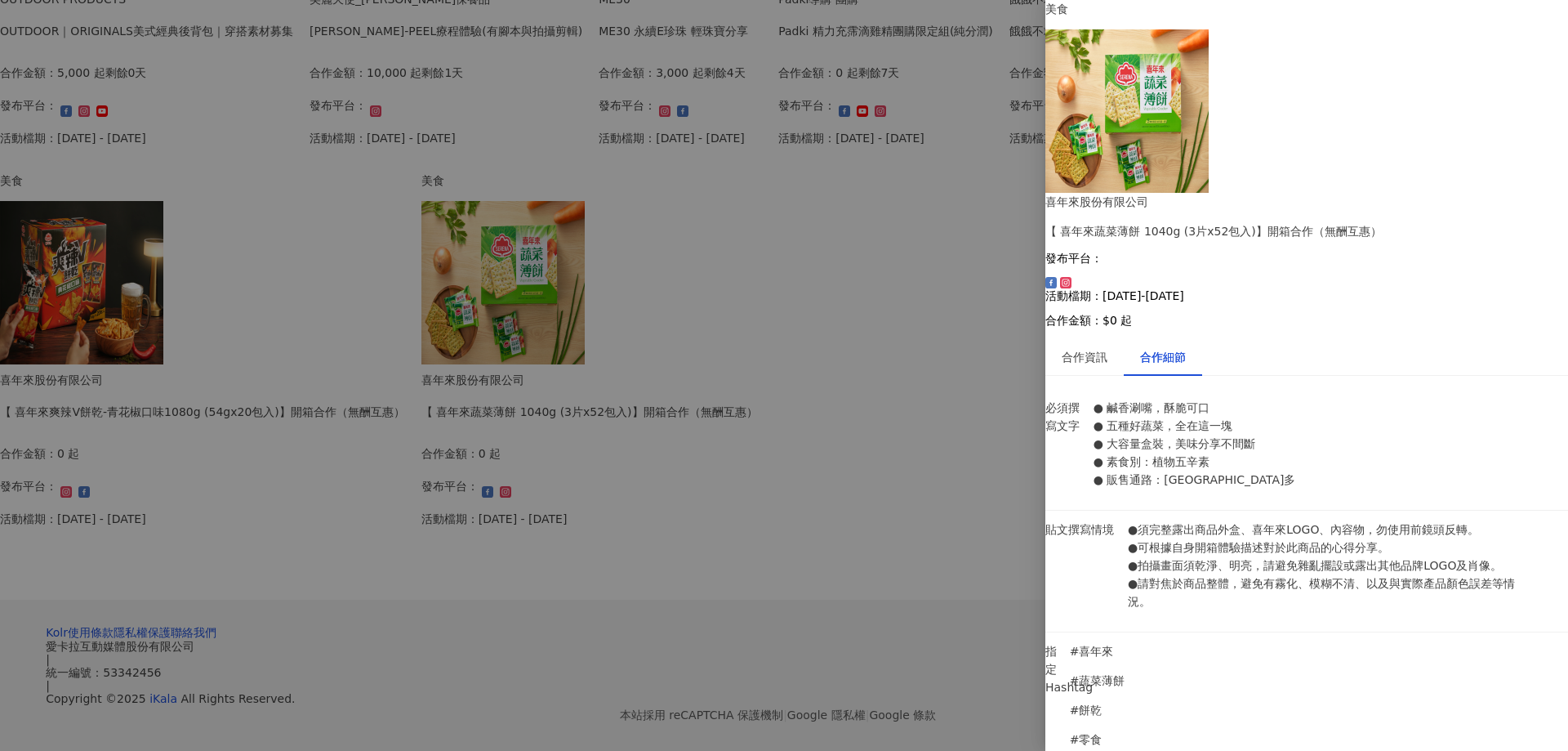
click at [253, 565] on div at bounding box center [784, 375] width 1568 height 751
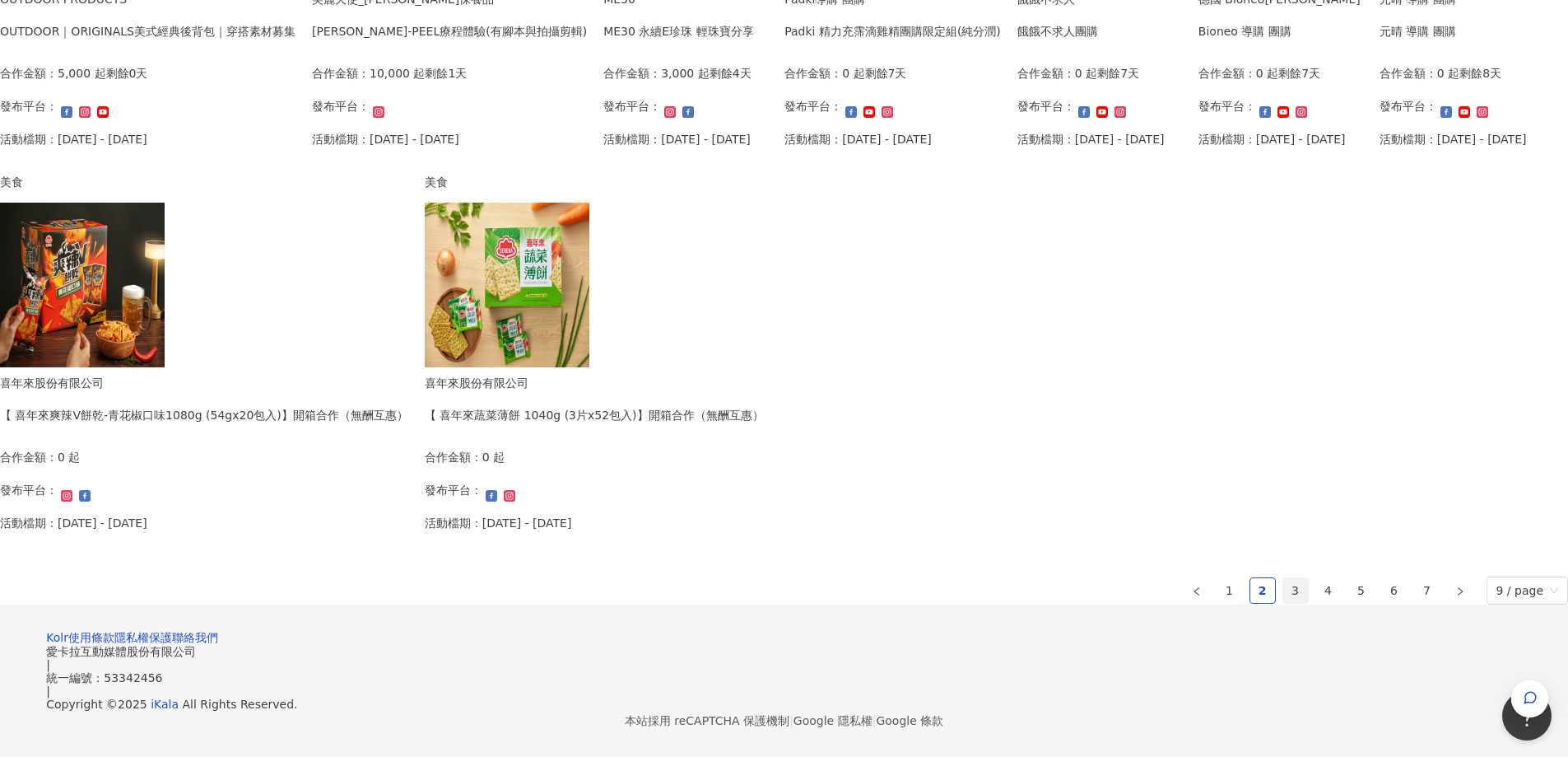
click at [1284, 602] on link "3" at bounding box center [1296, 590] width 24 height 24
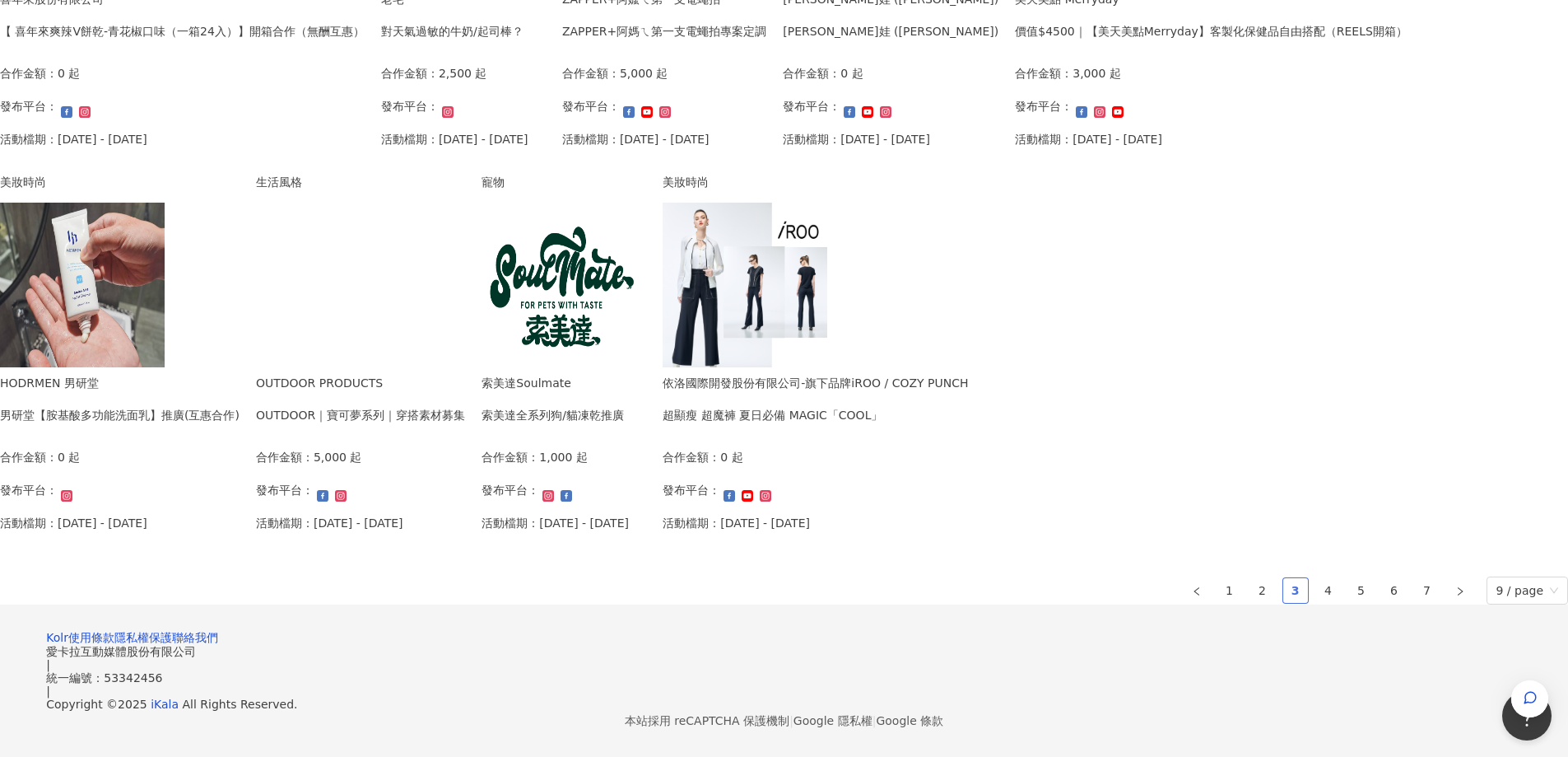
scroll to position [906, 0]
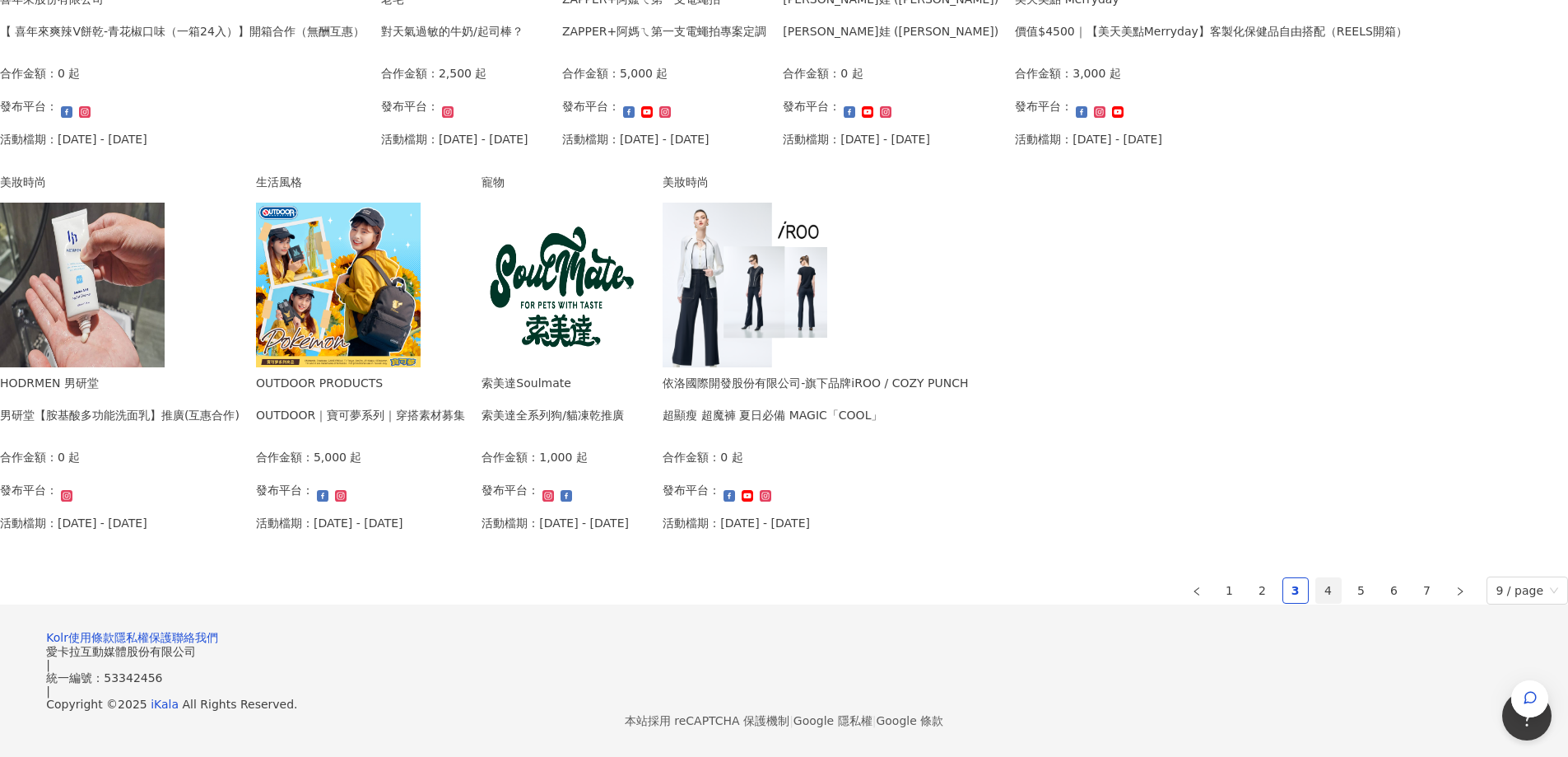
click at [1317, 601] on link "4" at bounding box center [1329, 590] width 24 height 24
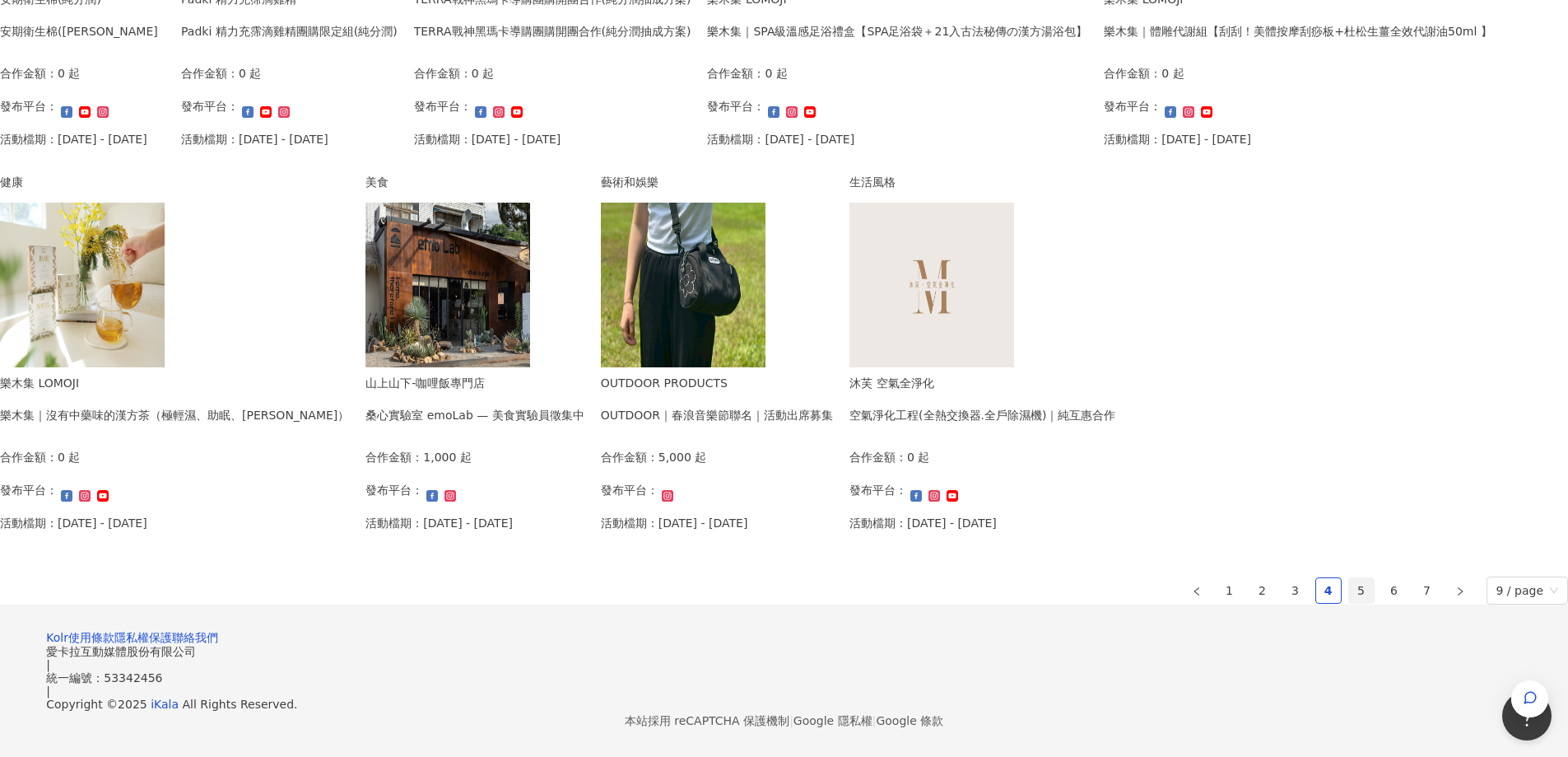
click at [1350, 601] on link "5" at bounding box center [1362, 590] width 24 height 24
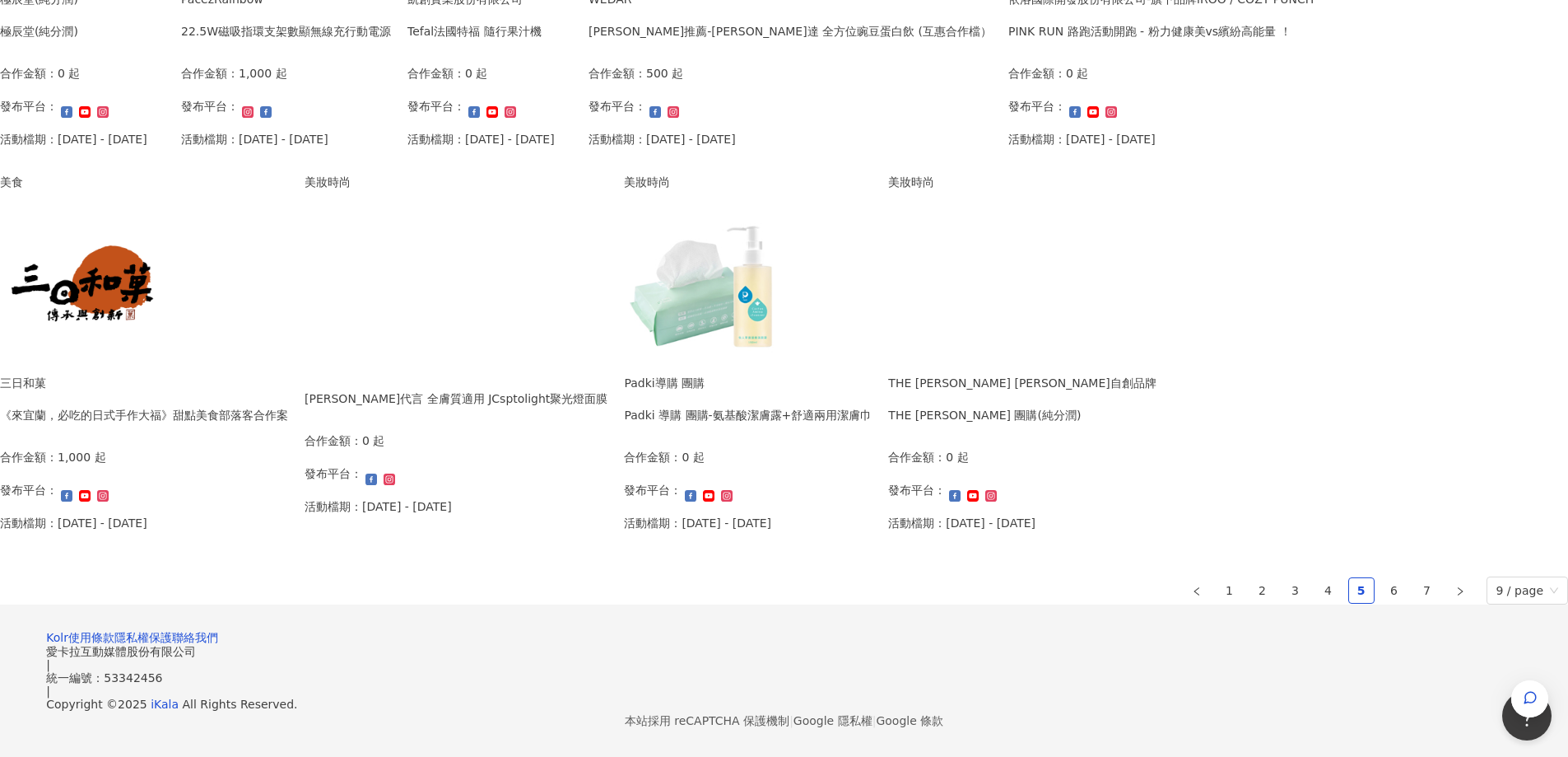
scroll to position [823, 0]
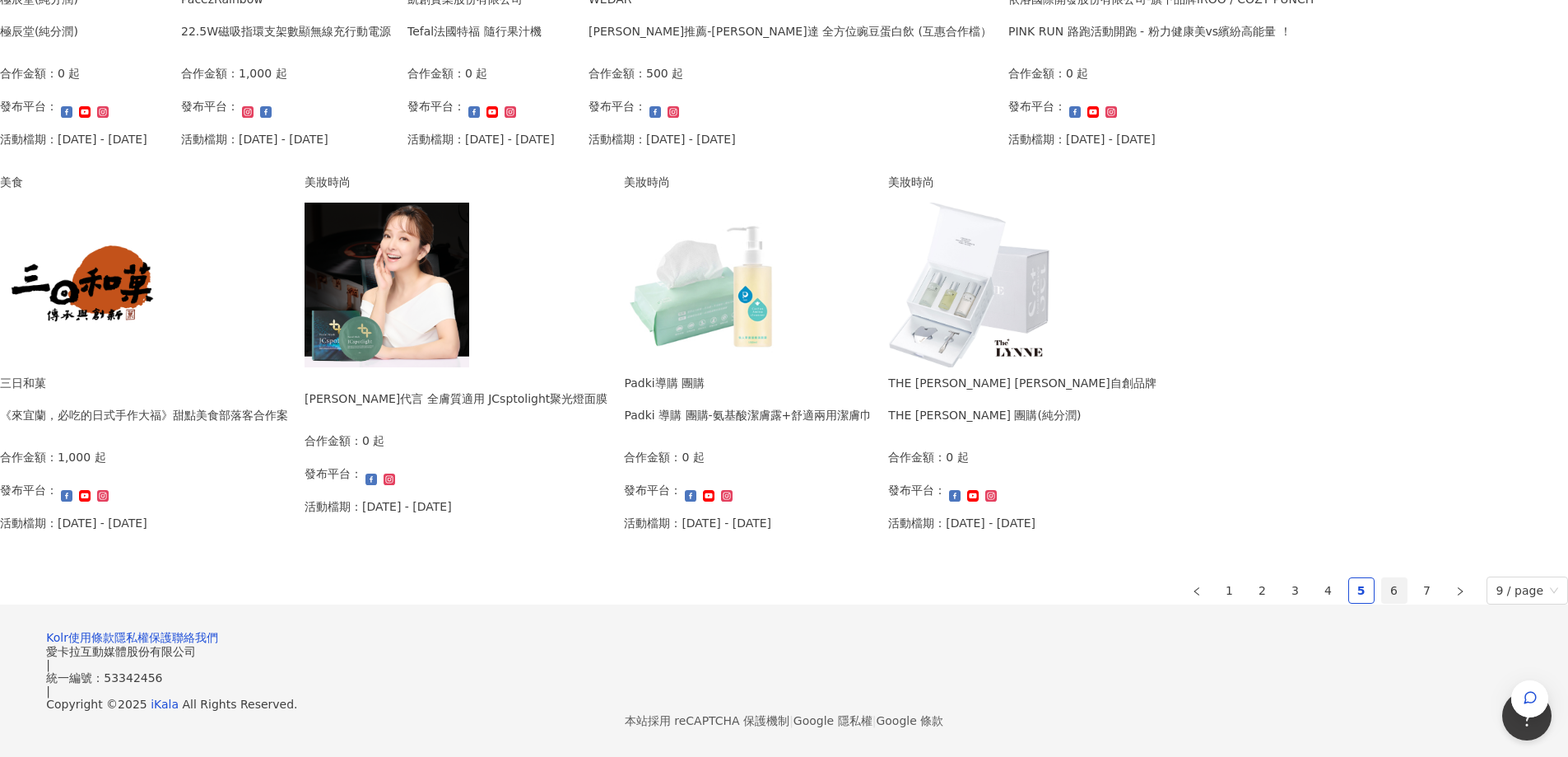
click at [1382, 602] on link "6" at bounding box center [1394, 590] width 24 height 24
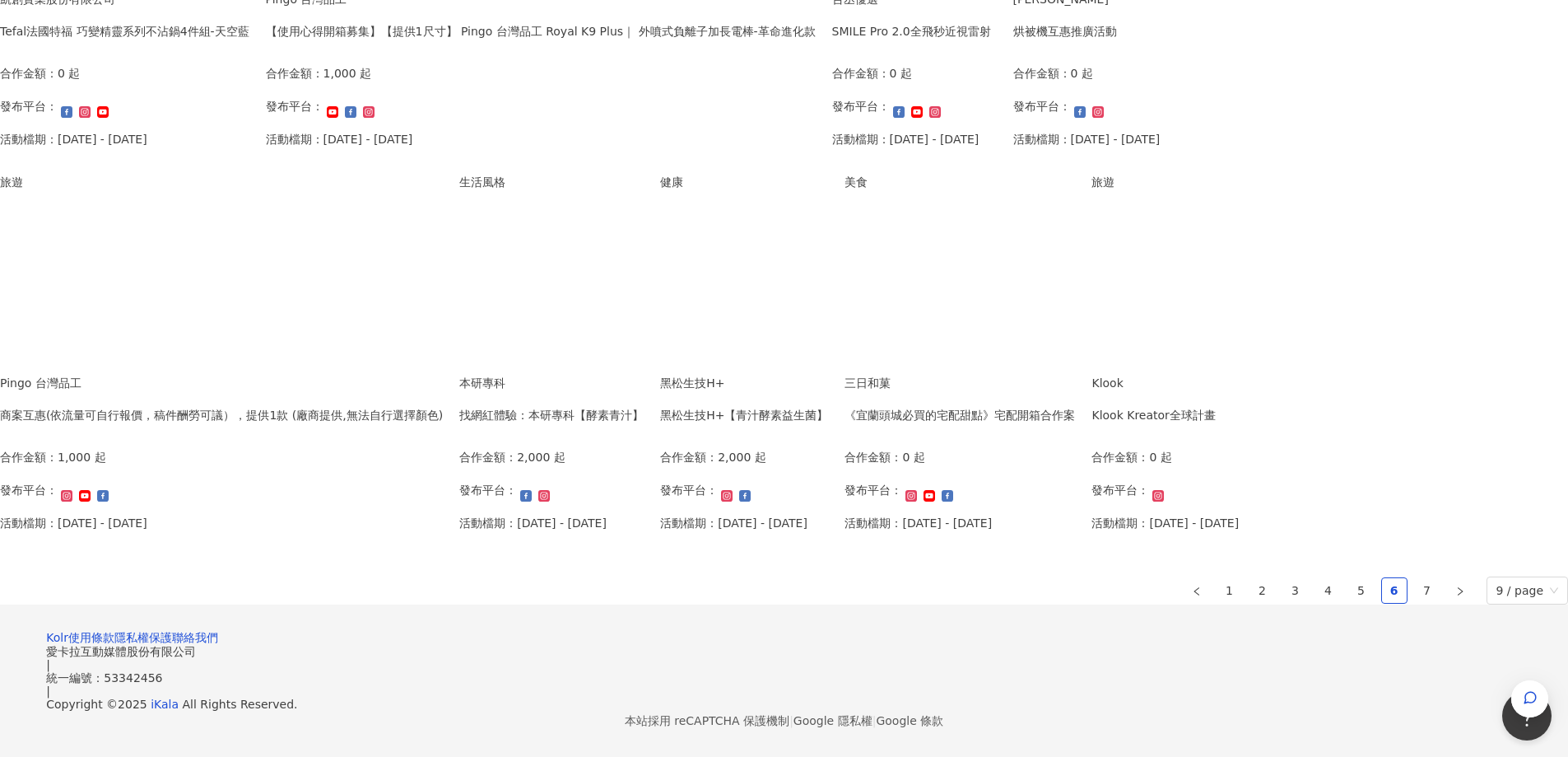
scroll to position [988, 0]
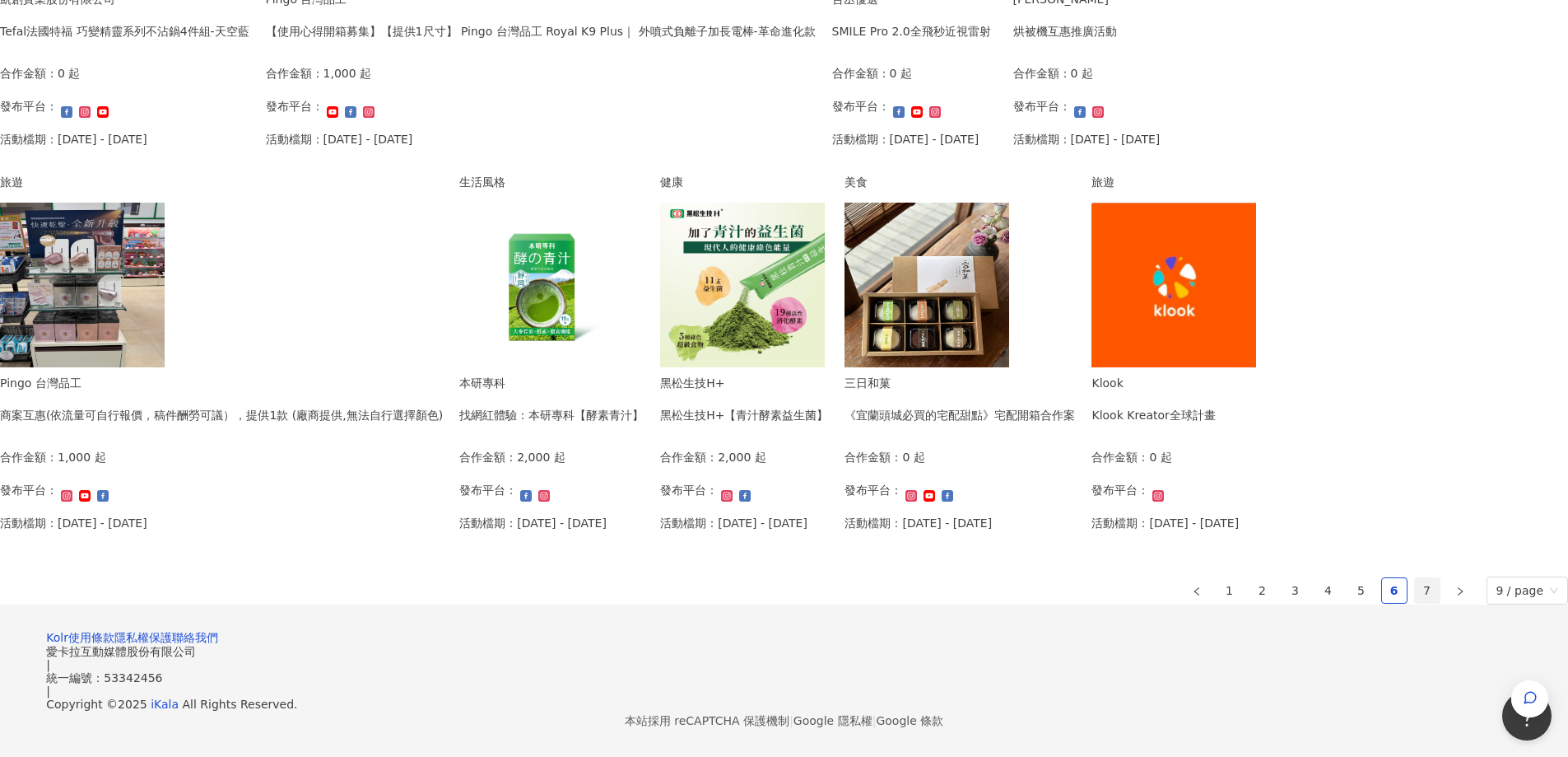
click at [1415, 578] on link "7" at bounding box center [1427, 590] width 24 height 24
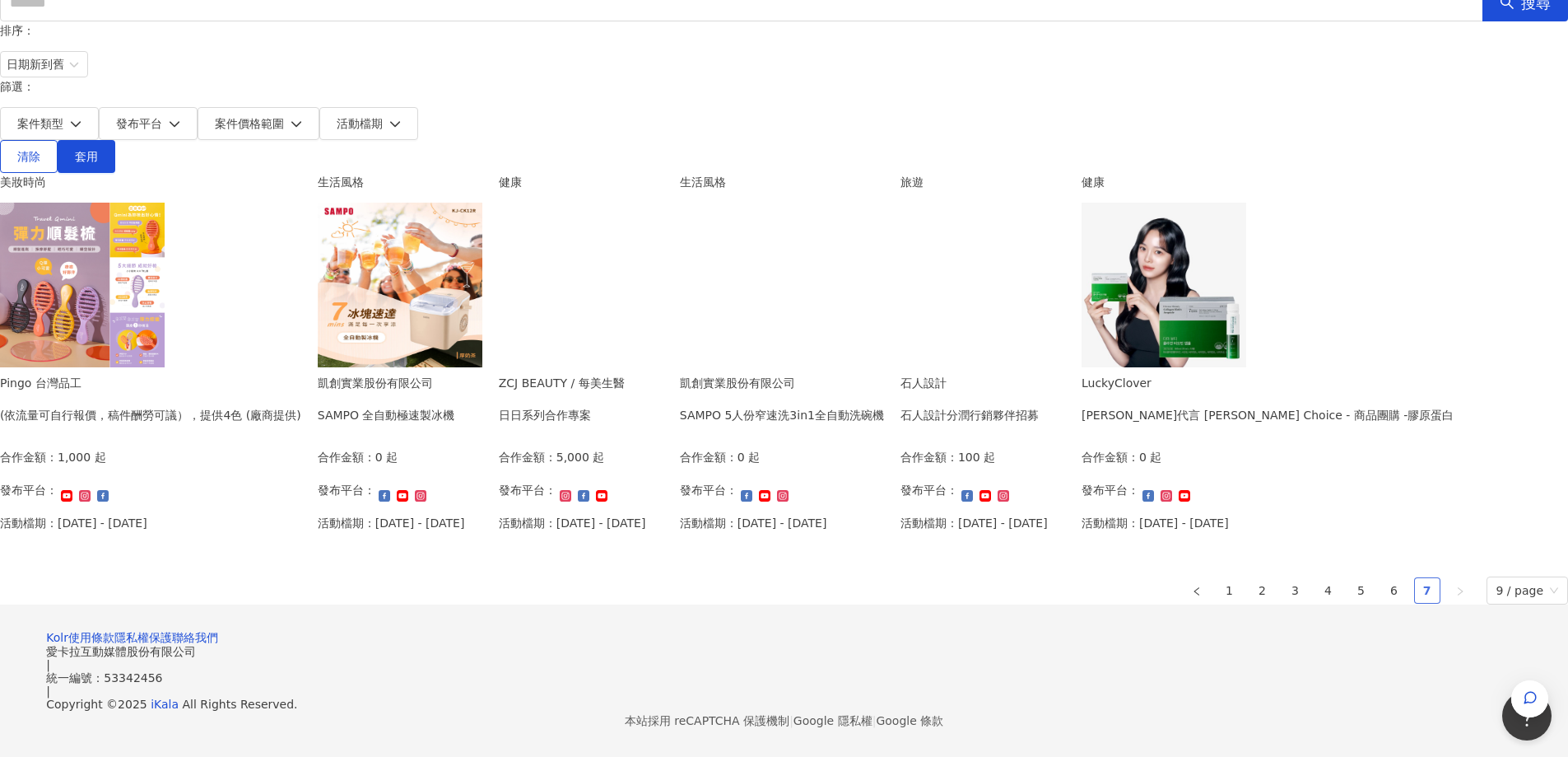
scroll to position [494, 0]
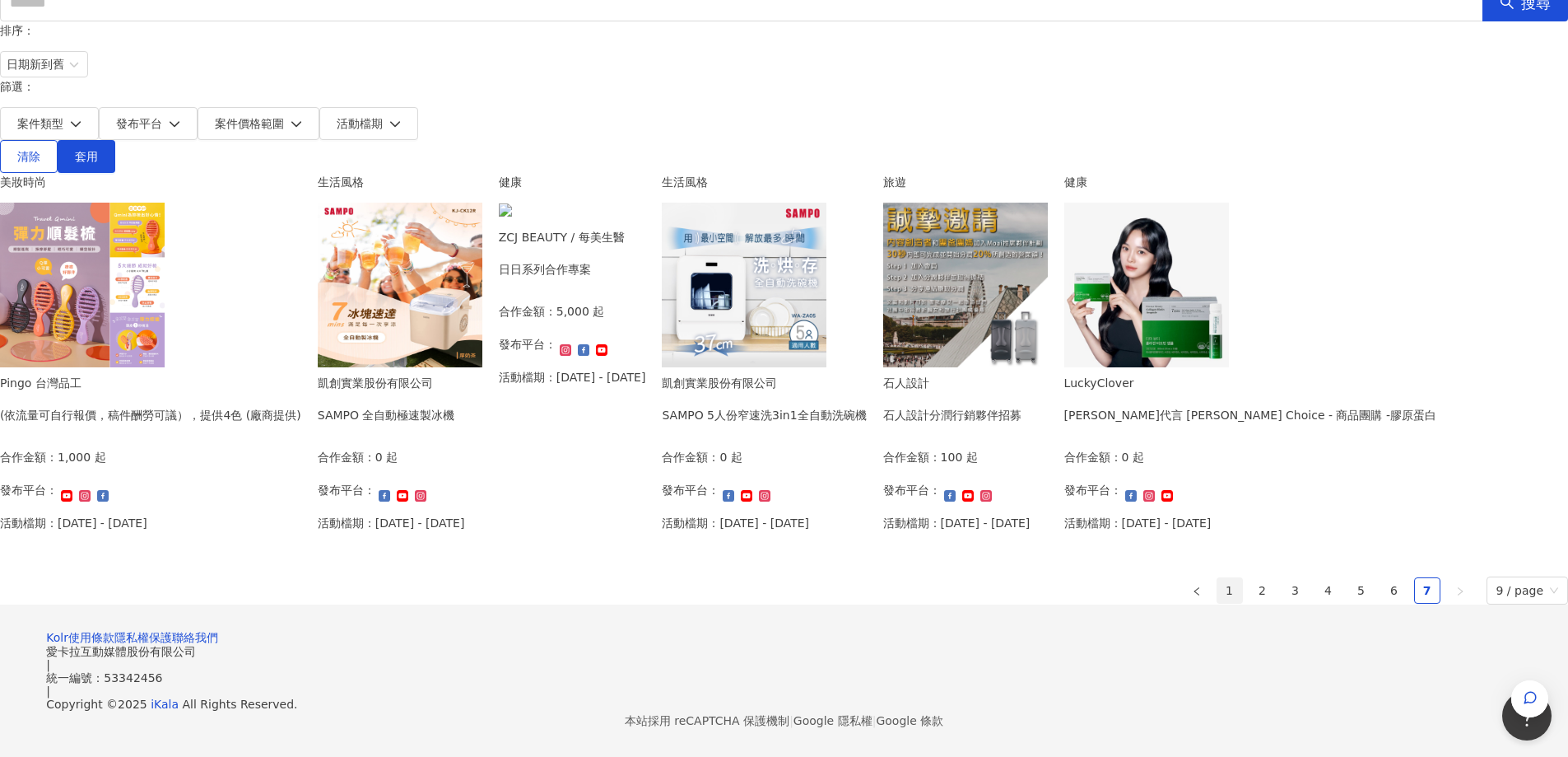
click at [1218, 602] on link "1" at bounding box center [1230, 590] width 24 height 24
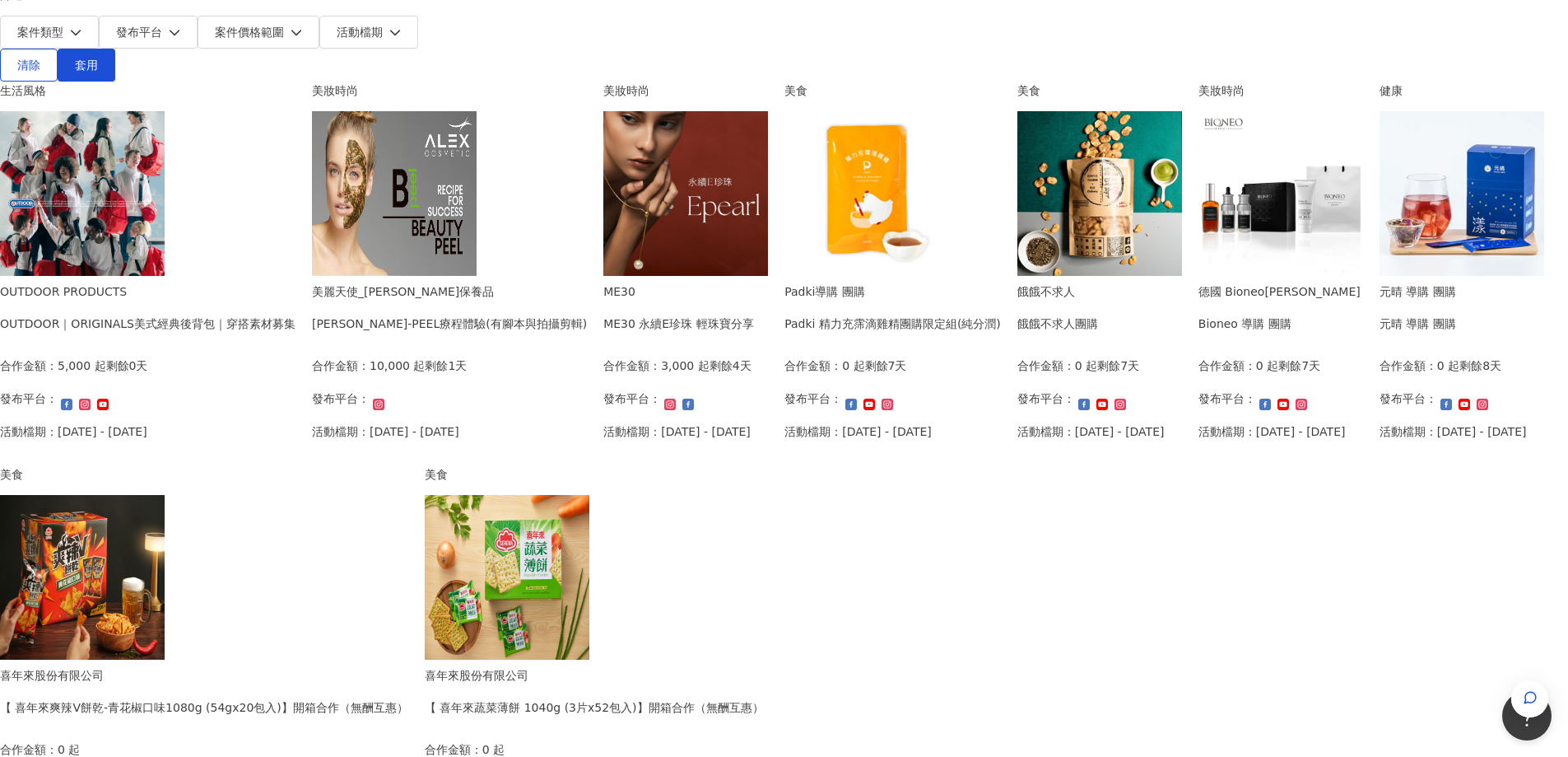
scroll to position [247, 0]
